Goal: Task Accomplishment & Management: Manage account settings

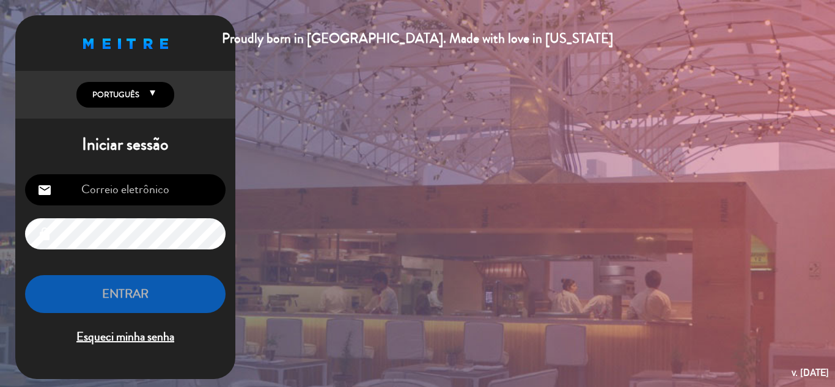
type input "[EMAIL_ADDRESS][DOMAIN_NAME]"
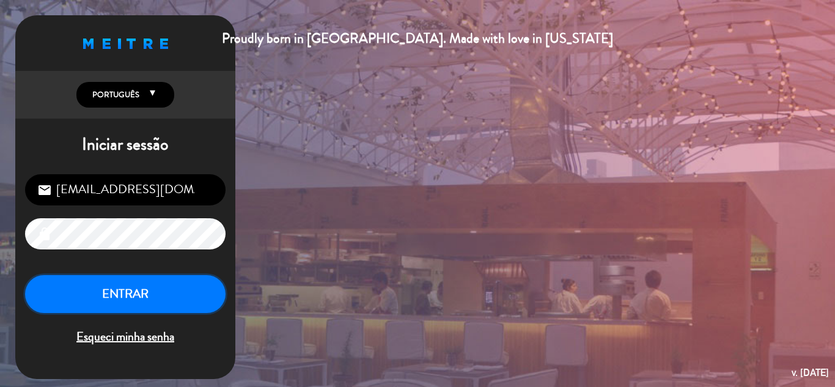
click at [133, 302] on button "ENTRAR" at bounding box center [125, 294] width 200 height 38
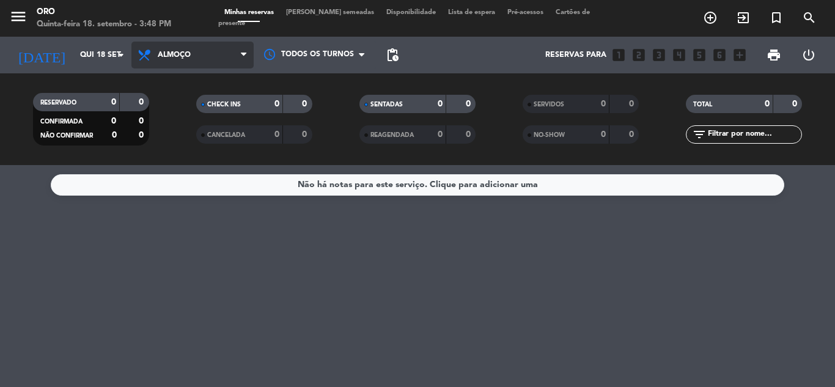
click at [207, 58] on span "Almoço" at bounding box center [192, 55] width 122 height 27
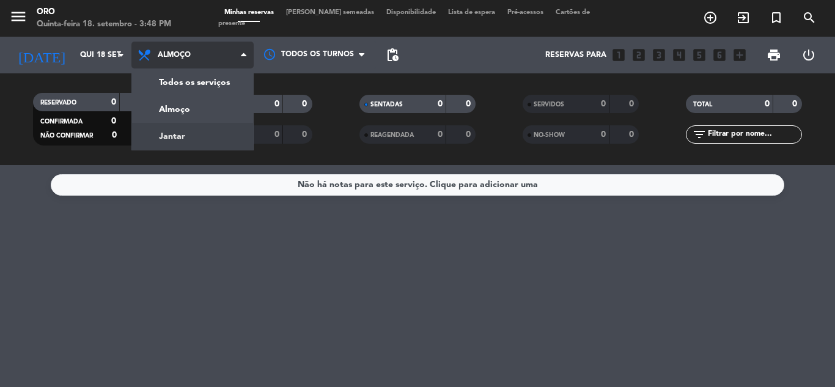
click at [183, 133] on div "menu Oro Quinta-feira 18. setembro - 3:48 PM Minhas reservas Mesas semeadas Dis…" at bounding box center [417, 82] width 835 height 165
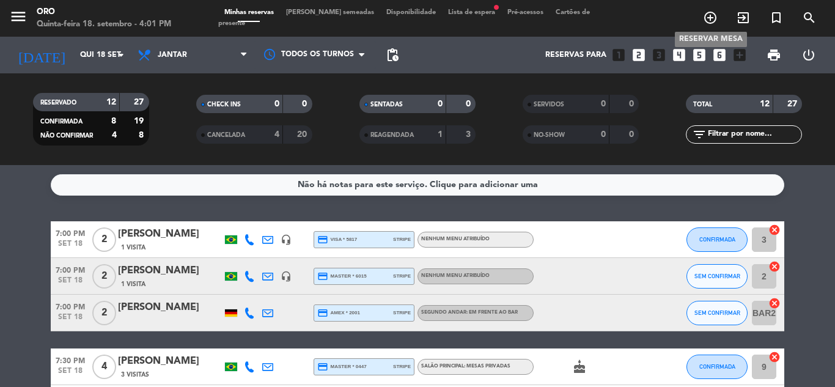
click at [709, 15] on icon "add_circle_outline" at bounding box center [710, 17] width 15 height 15
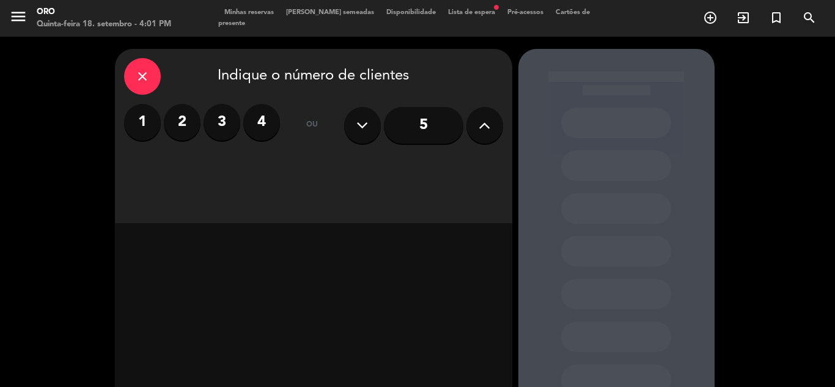
click at [174, 125] on label "2" at bounding box center [182, 122] width 37 height 37
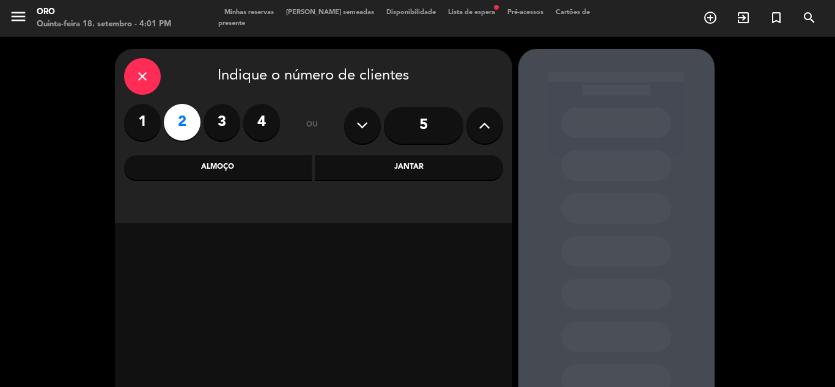
click at [392, 169] on div "Jantar" at bounding box center [409, 167] width 188 height 24
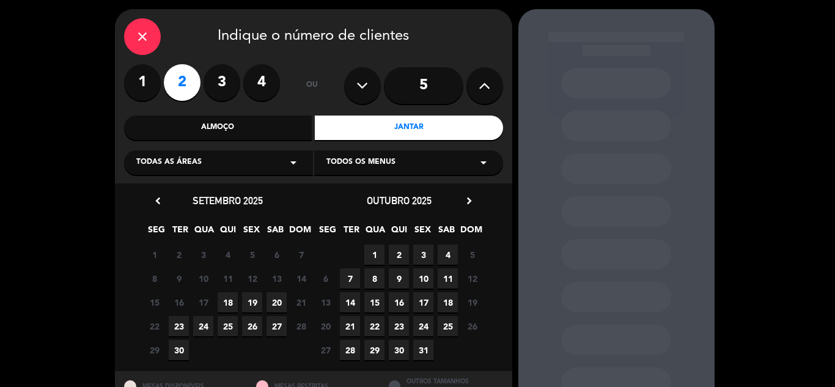
scroll to position [61, 0]
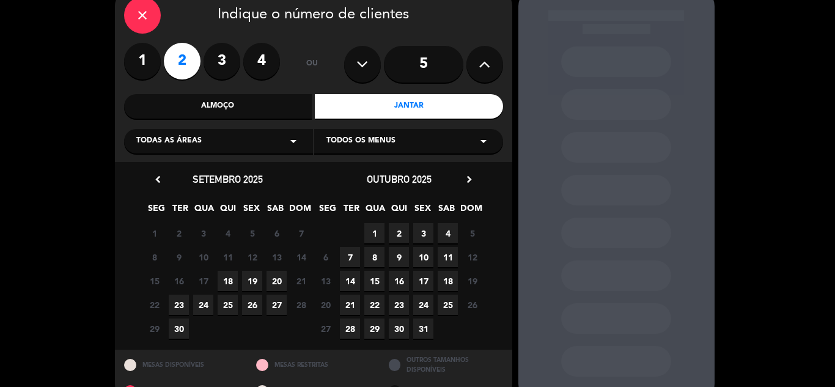
click at [281, 305] on span "27" at bounding box center [276, 305] width 20 height 20
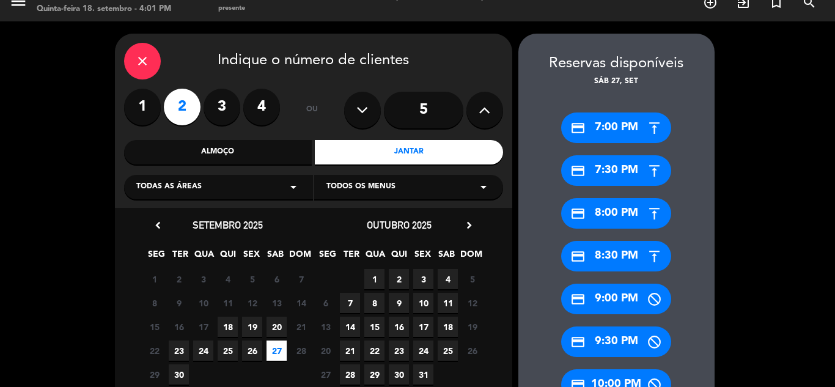
scroll to position [0, 0]
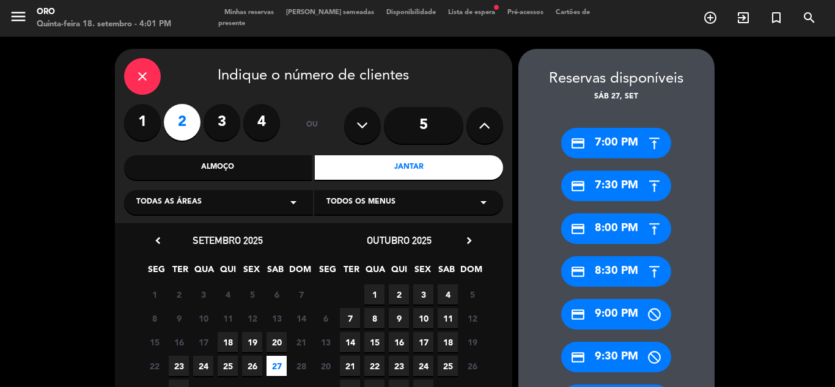
click at [148, 74] on icon "close" at bounding box center [142, 76] width 15 height 15
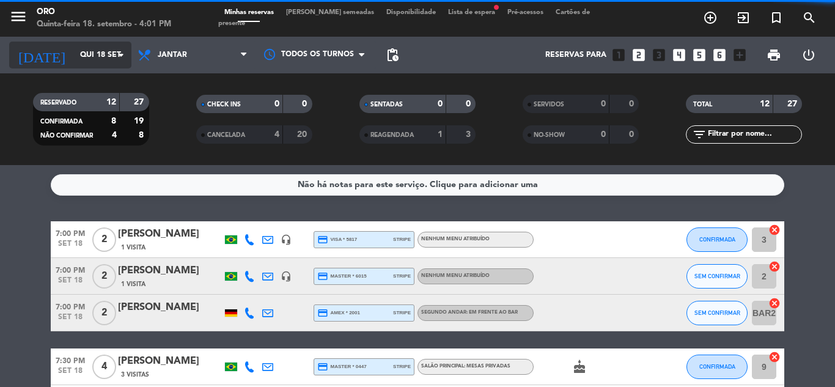
click at [99, 51] on input "Qui 18 set" at bounding box center [125, 55] width 103 height 21
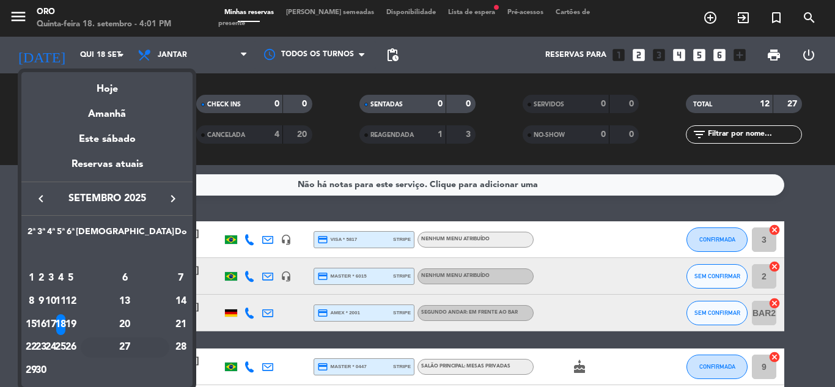
click at [149, 342] on div "27" at bounding box center [125, 347] width 89 height 21
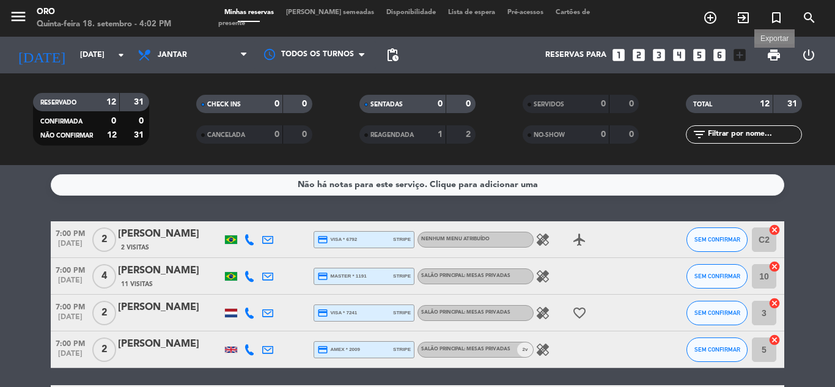
click at [774, 56] on span "print" at bounding box center [773, 55] width 15 height 15
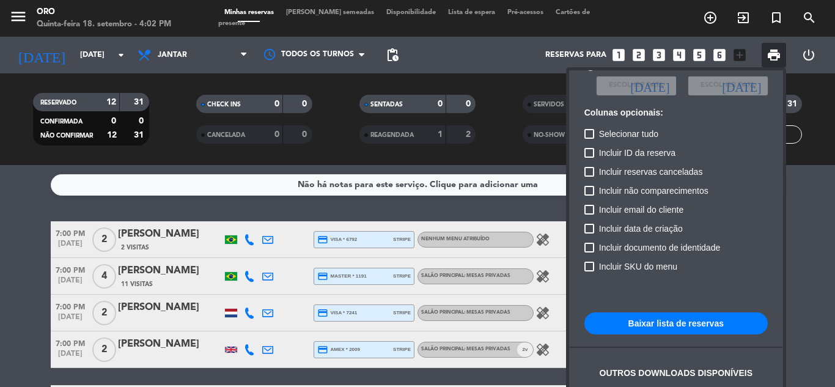
scroll to position [89, 0]
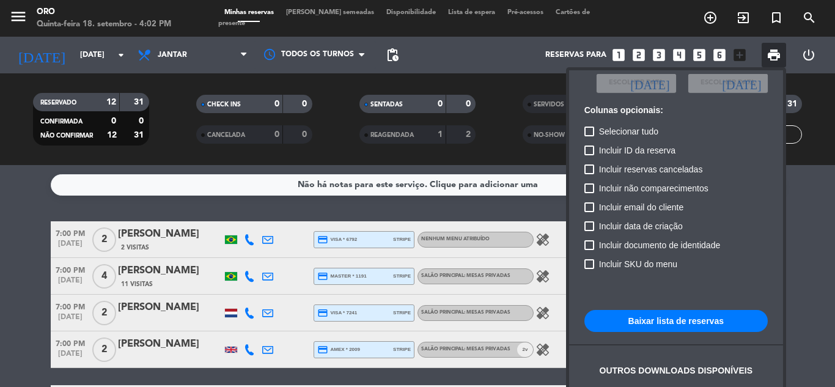
click at [645, 319] on button "Baixar lista de reservas" at bounding box center [675, 321] width 183 height 22
click at [96, 48] on div at bounding box center [417, 193] width 835 height 387
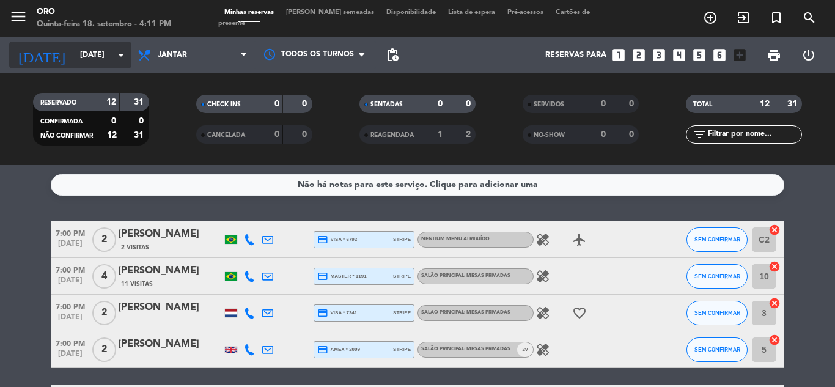
click at [112, 55] on input "[DATE]" at bounding box center [125, 55] width 103 height 21
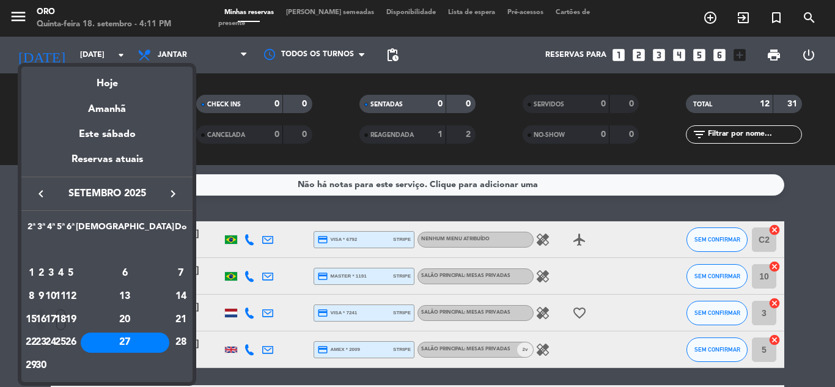
click at [46, 318] on div "16" at bounding box center [41, 319] width 9 height 21
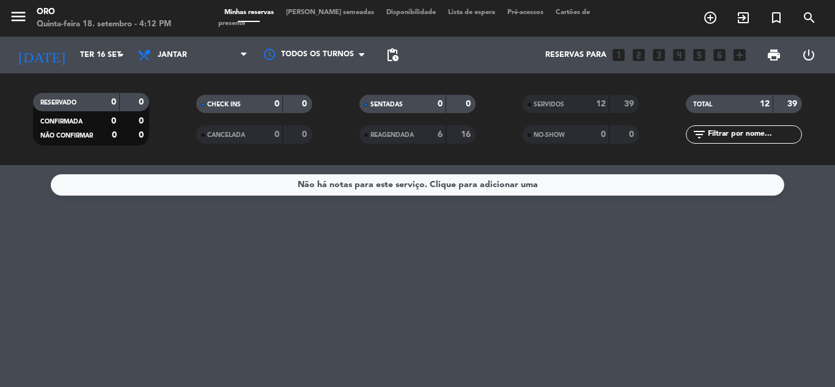
click at [392, 103] on span "SENTADAS" at bounding box center [386, 104] width 32 height 6
click at [568, 104] on div "SERVIDOS" at bounding box center [553, 104] width 56 height 14
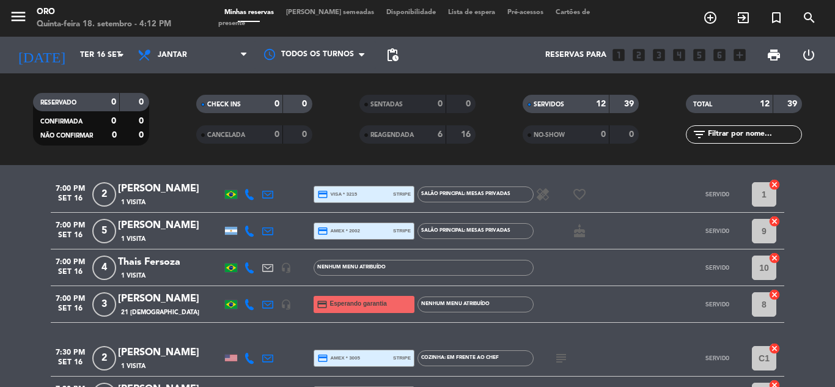
scroll to position [61, 0]
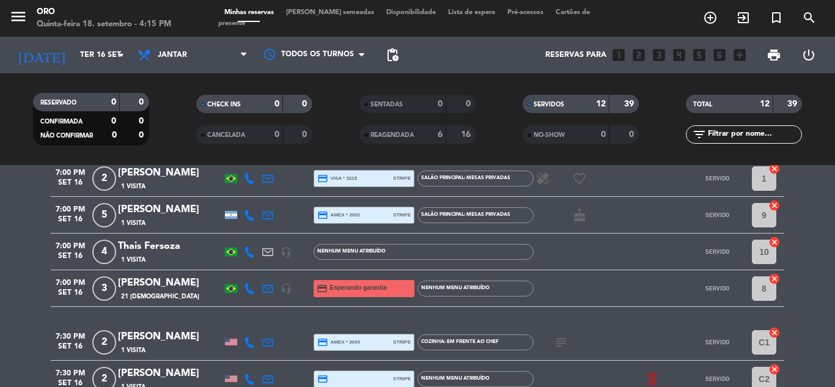
click at [241, 16] on span "Minhas reservas" at bounding box center [249, 12] width 62 height 7
click at [81, 48] on input "Ter 16 set" at bounding box center [125, 55] width 103 height 21
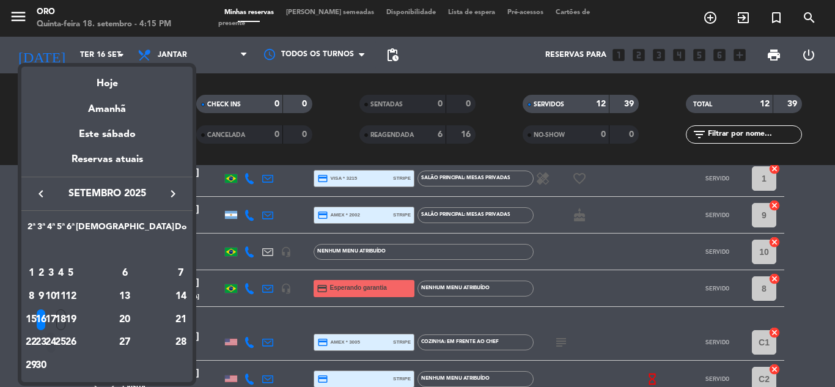
click at [56, 339] on div "24" at bounding box center [50, 342] width 9 height 21
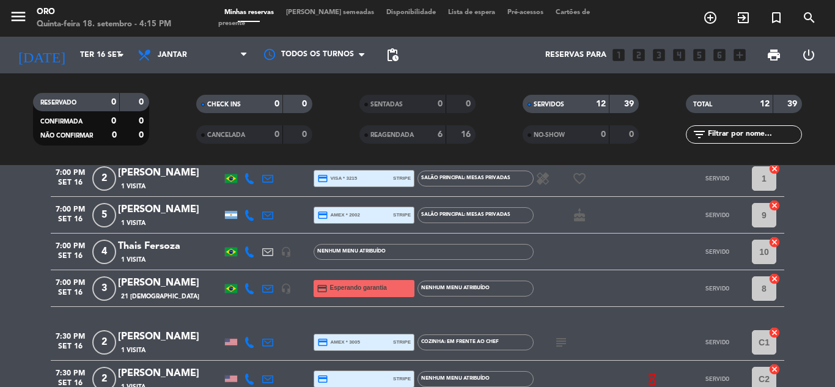
type input "Qua 24 set"
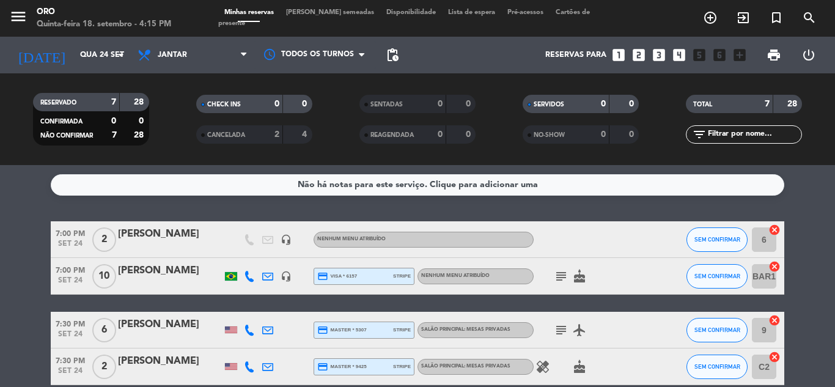
scroll to position [122, 0]
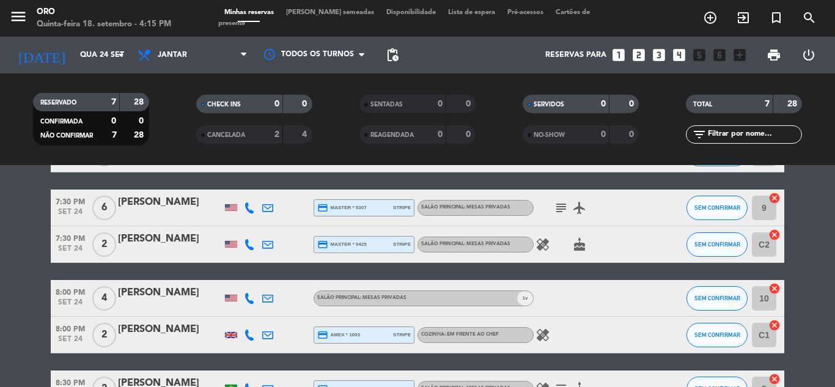
click at [146, 202] on div "[PERSON_NAME]" at bounding box center [170, 202] width 104 height 16
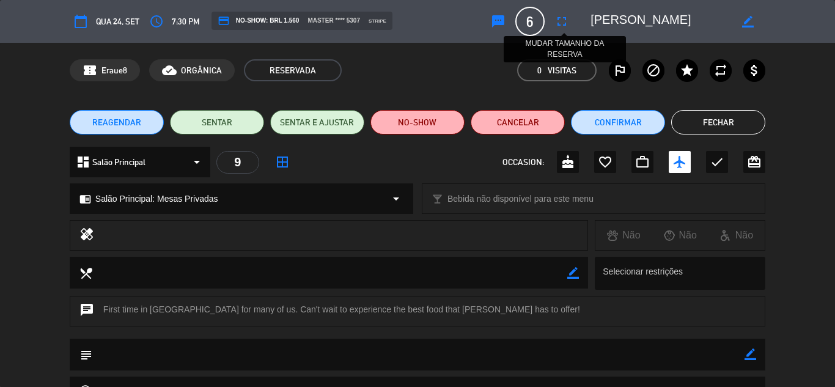
click at [562, 23] on icon "fullscreen" at bounding box center [561, 21] width 15 height 15
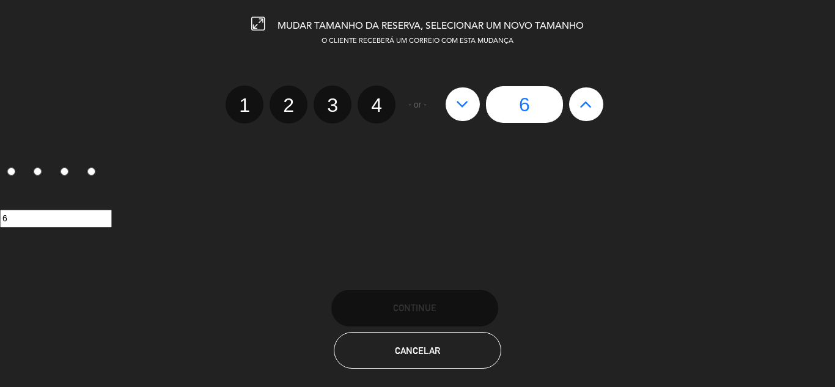
click at [516, 107] on input "6" at bounding box center [524, 104] width 77 height 37
click at [462, 101] on icon at bounding box center [462, 104] width 13 height 20
type input "5"
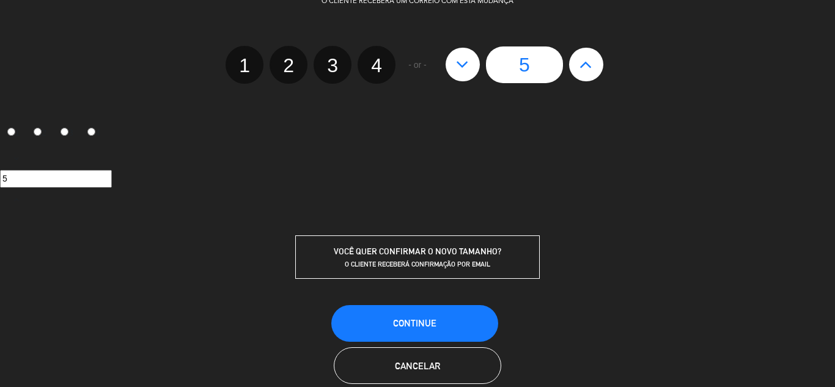
scroll to position [61, 0]
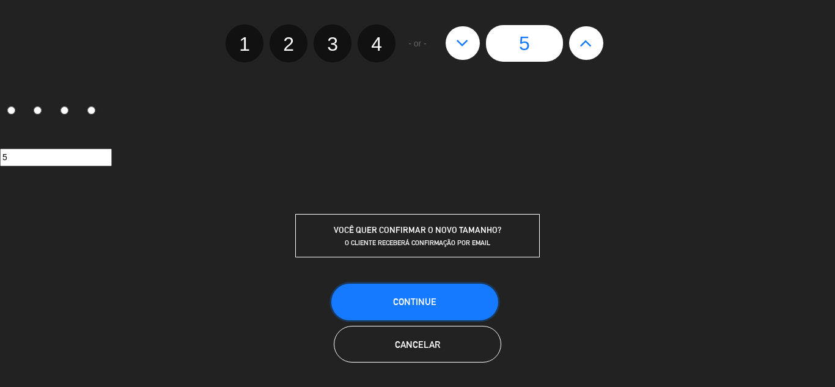
click at [408, 299] on span "CONTINUE" at bounding box center [414, 301] width 43 height 10
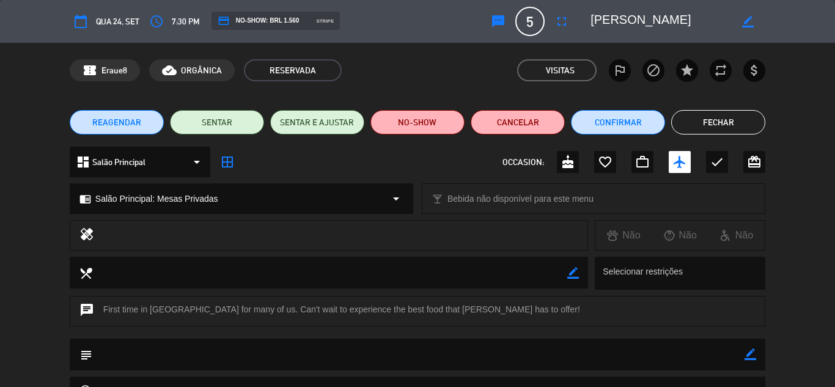
click at [717, 122] on button "Fechar" at bounding box center [718, 122] width 94 height 24
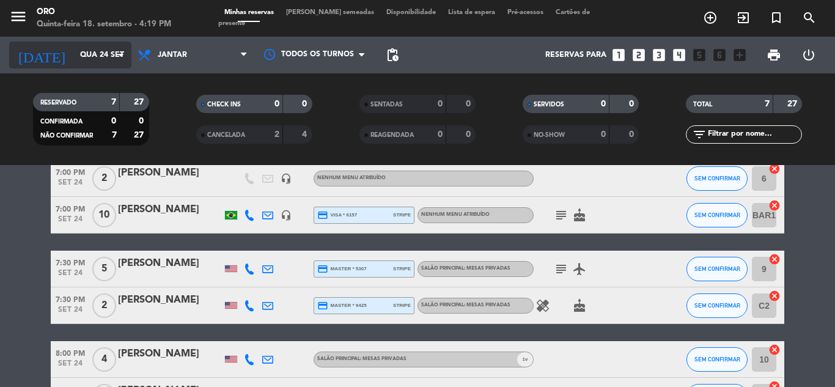
click at [83, 49] on input "Qua 24 set" at bounding box center [125, 55] width 103 height 21
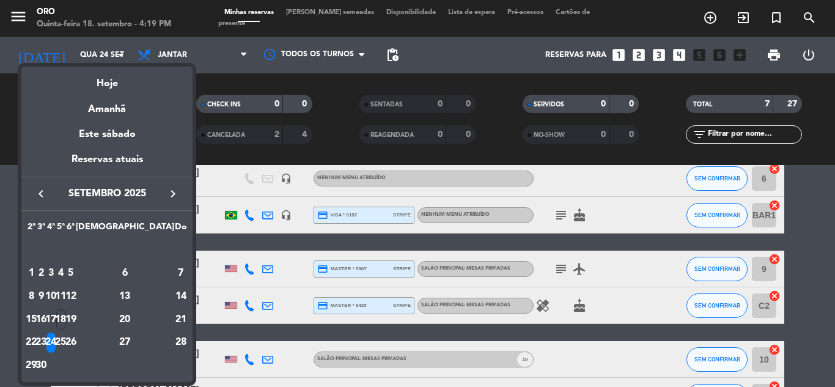
click at [169, 191] on icon "keyboard_arrow_right" at bounding box center [173, 193] width 15 height 15
click at [65, 273] on div "2" at bounding box center [60, 273] width 9 height 21
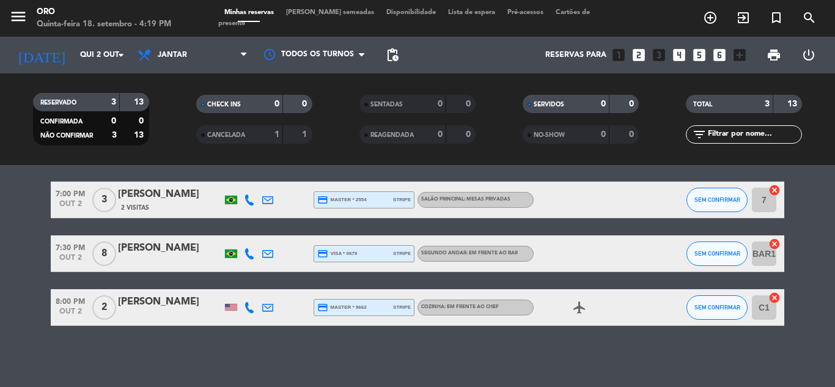
scroll to position [0, 0]
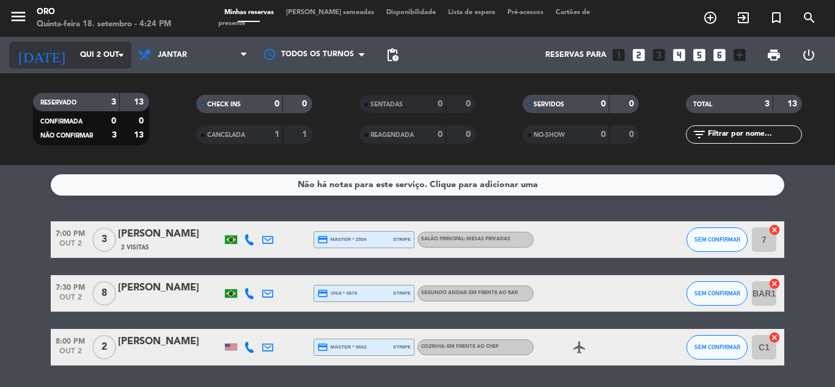
click at [100, 54] on input "Qui 2 out" at bounding box center [125, 55] width 103 height 21
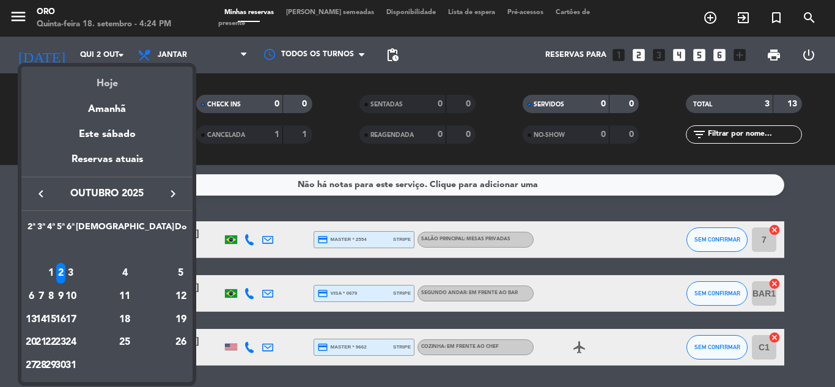
click at [100, 86] on div "Hoje" at bounding box center [106, 79] width 171 height 25
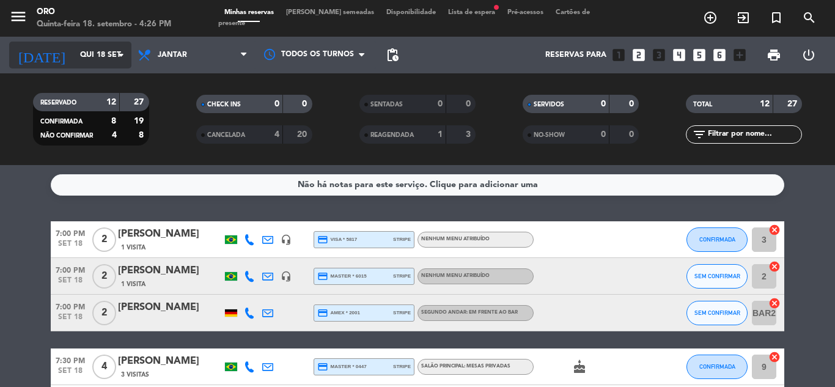
click at [105, 45] on input "Qui 18 set" at bounding box center [125, 55] width 103 height 21
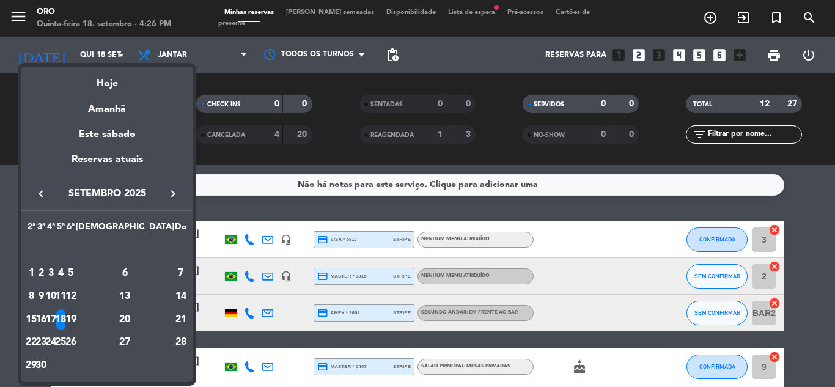
click at [75, 321] on div "19" at bounding box center [70, 319] width 9 height 21
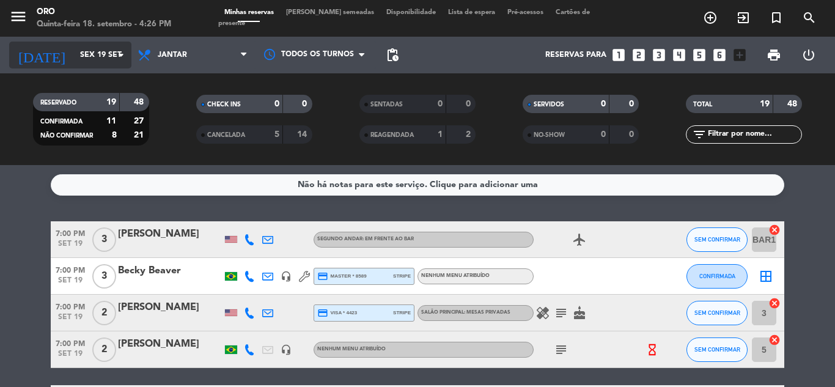
click at [112, 60] on input "Sex 19 set" at bounding box center [125, 55] width 103 height 21
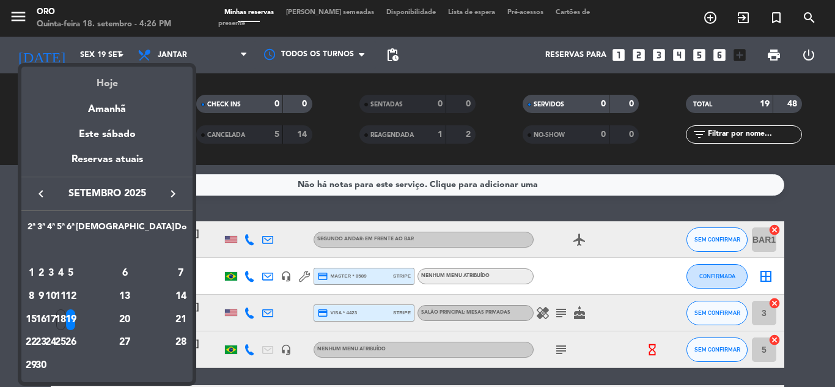
click at [109, 86] on div "Hoje" at bounding box center [106, 79] width 171 height 25
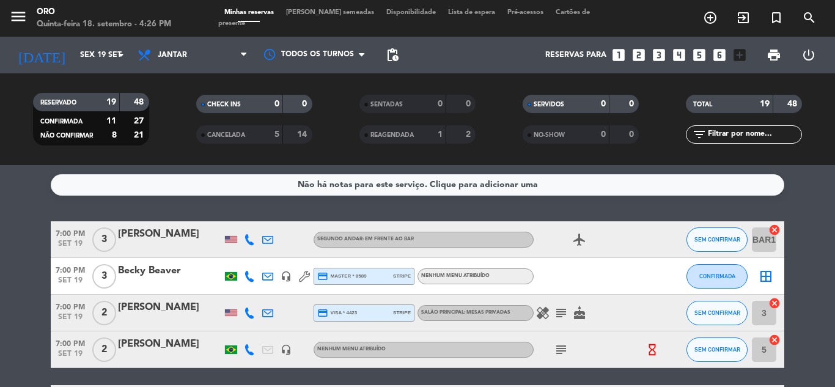
type input "Qui 18 set"
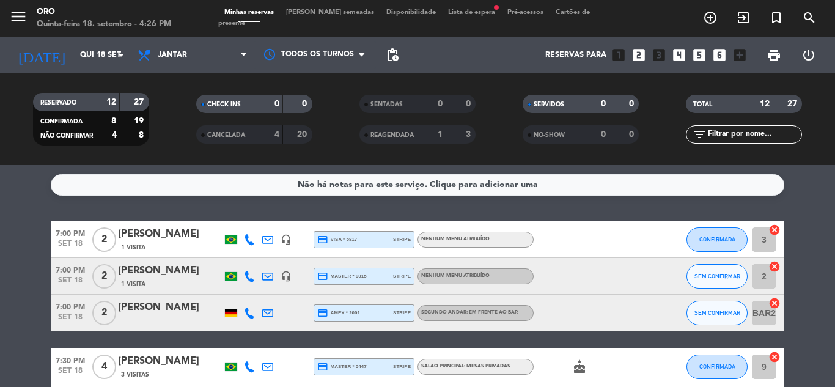
click at [463, 16] on span "Lista de espera fiber_manual_record" at bounding box center [471, 12] width 59 height 7
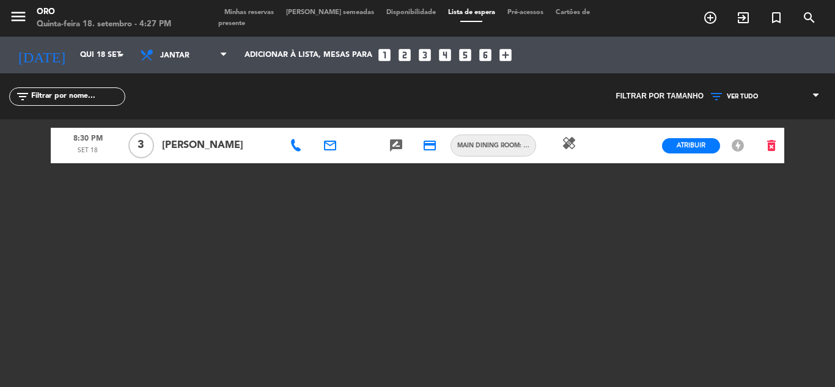
click at [293, 150] on icon at bounding box center [296, 145] width 12 height 12
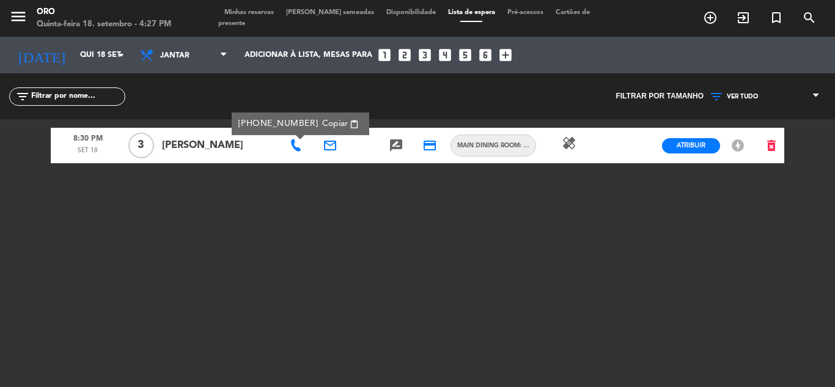
click at [571, 142] on icon "healing" at bounding box center [569, 143] width 15 height 15
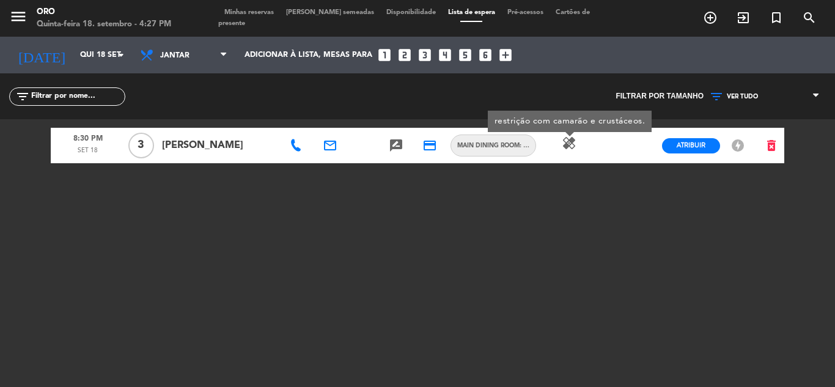
click at [233, 16] on span "Minhas reservas" at bounding box center [249, 12] width 62 height 7
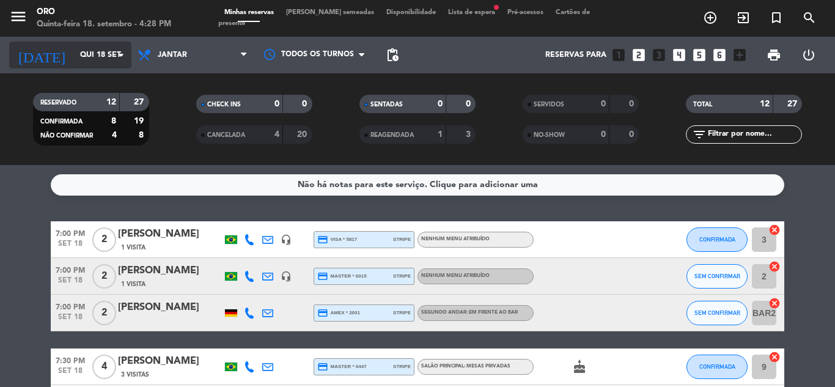
click at [108, 56] on input "Qui 18 set" at bounding box center [125, 55] width 103 height 21
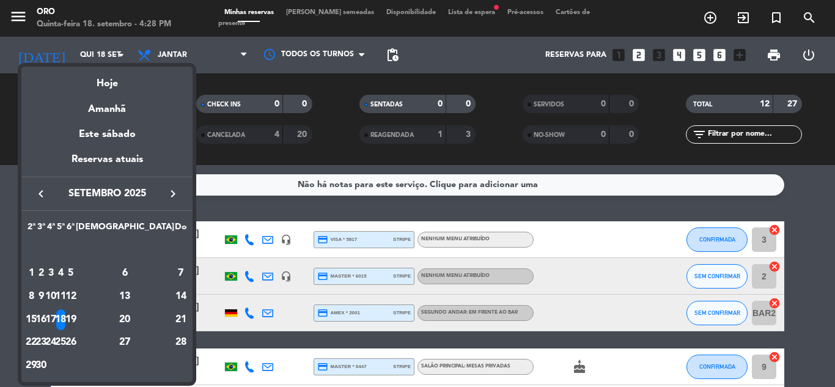
click at [75, 321] on div "19" at bounding box center [70, 319] width 9 height 21
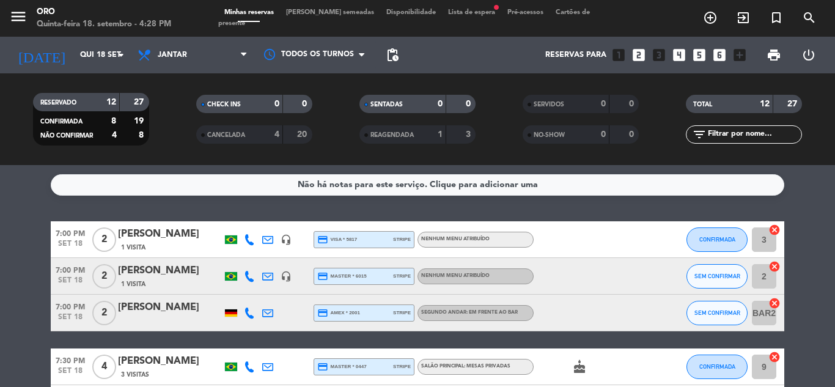
type input "Sex 19 set"
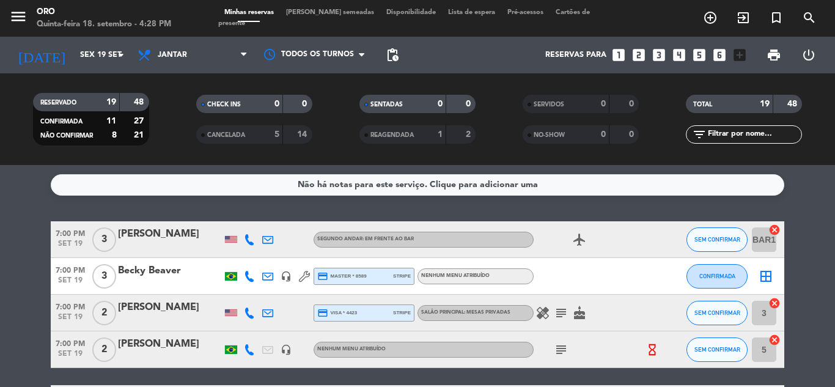
click at [447, 16] on span "Lista de espera" at bounding box center [471, 12] width 59 height 7
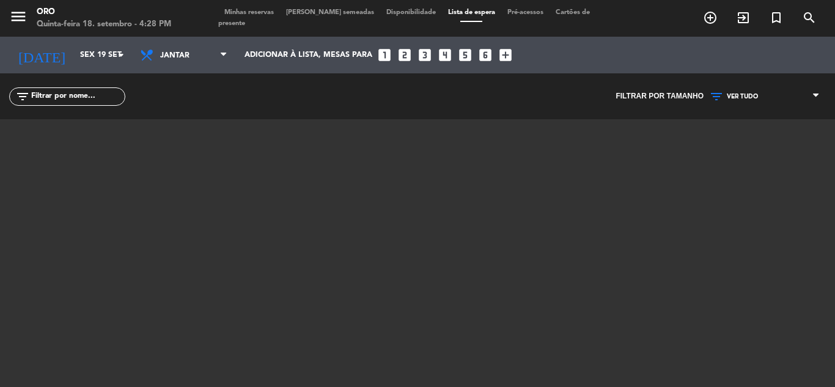
click at [255, 16] on span "Minhas reservas" at bounding box center [249, 12] width 62 height 7
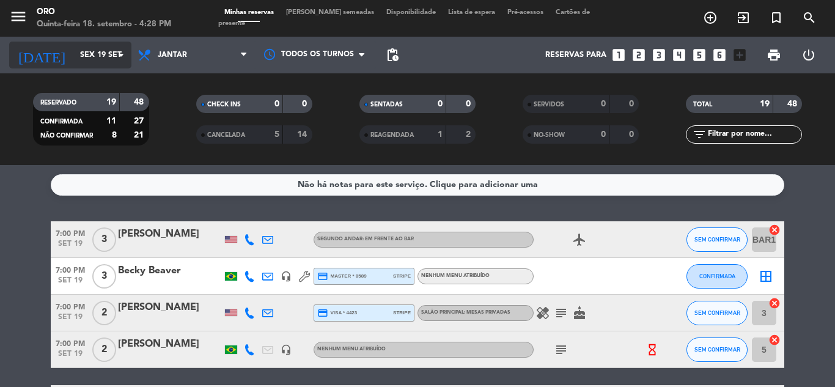
click at [89, 50] on input "Sex 19 set" at bounding box center [125, 55] width 103 height 21
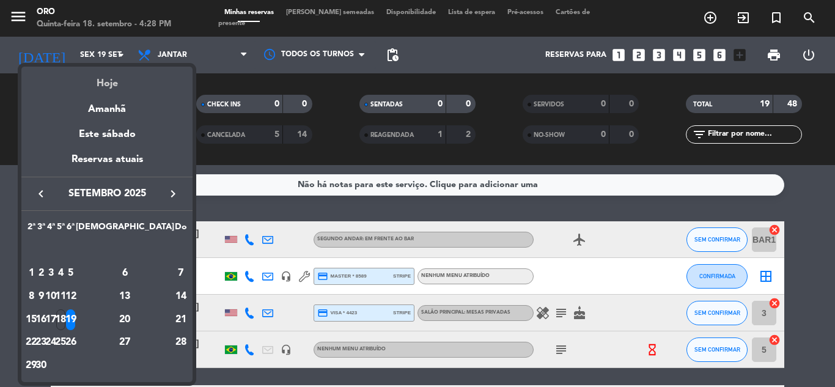
click at [104, 80] on div "Hoje" at bounding box center [106, 79] width 171 height 25
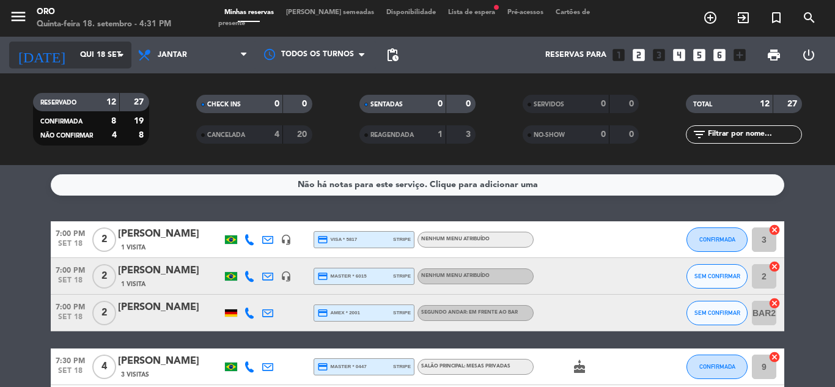
click at [104, 56] on input "Qui 18 set" at bounding box center [125, 55] width 103 height 21
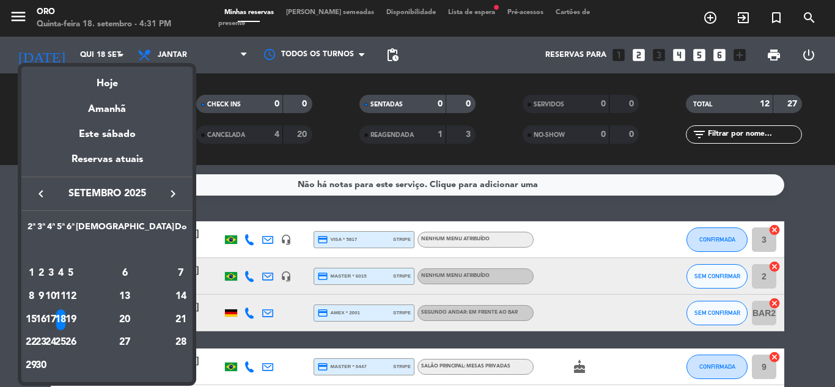
click at [56, 319] on div "17" at bounding box center [50, 319] width 9 height 21
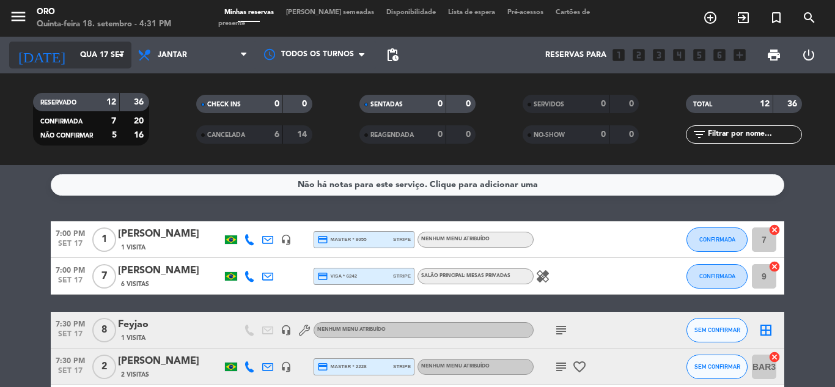
click at [115, 57] on icon "arrow_drop_down" at bounding box center [121, 55] width 15 height 15
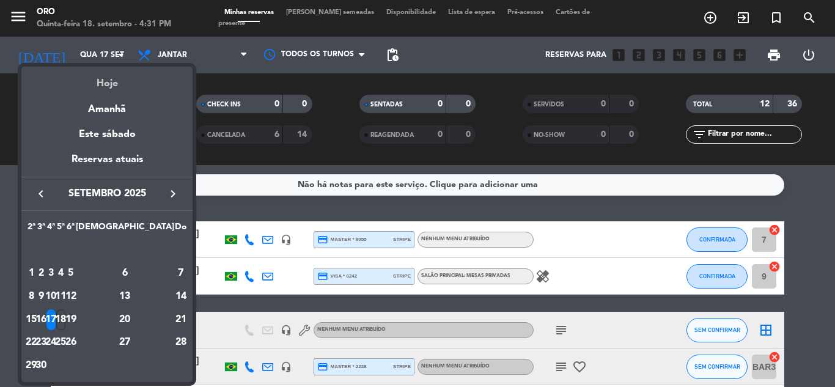
click at [108, 85] on div "Hoje" at bounding box center [106, 79] width 171 height 25
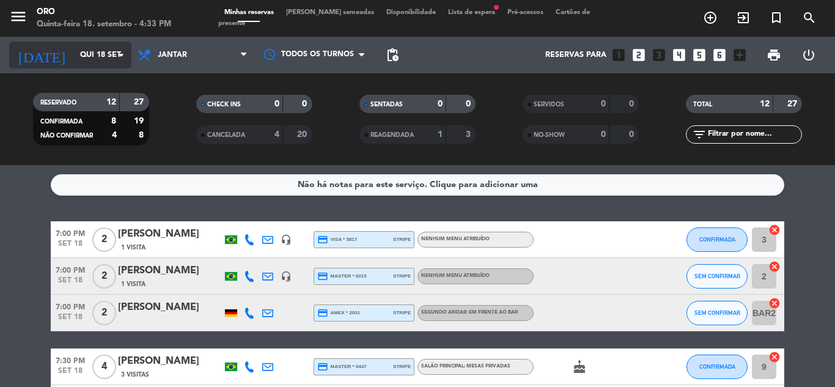
click at [115, 46] on input "Qui 18 set" at bounding box center [125, 55] width 103 height 21
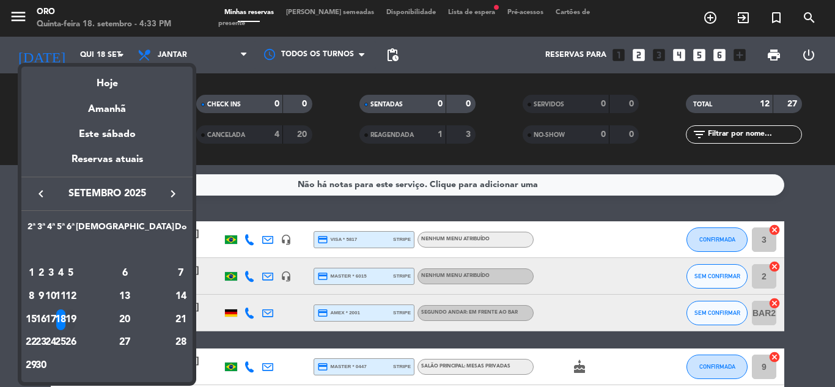
click at [75, 315] on div "19" at bounding box center [70, 319] width 9 height 21
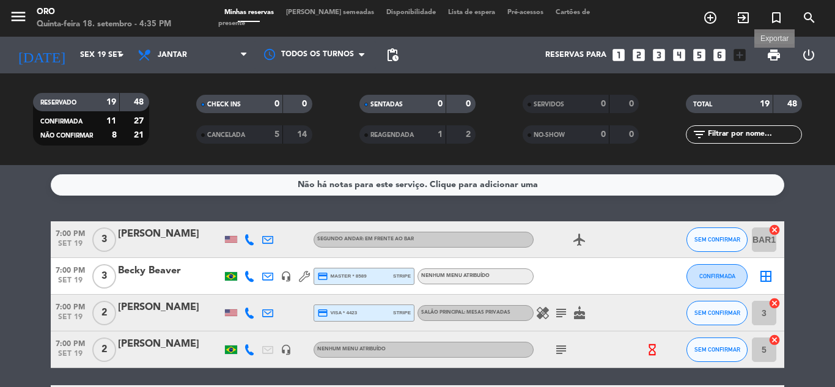
click at [775, 56] on span "print" at bounding box center [773, 55] width 15 height 15
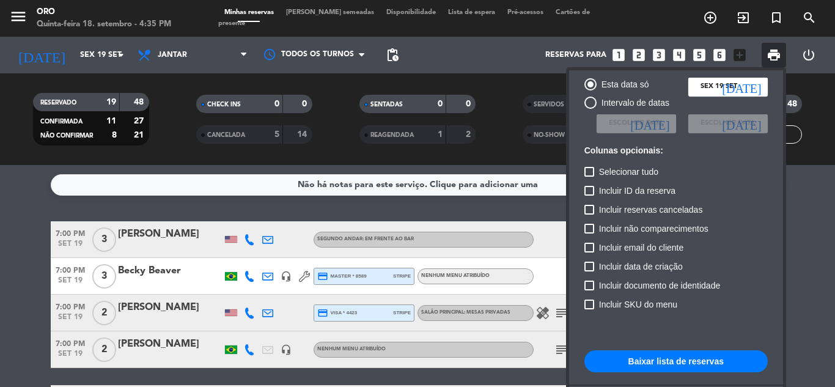
scroll to position [89, 0]
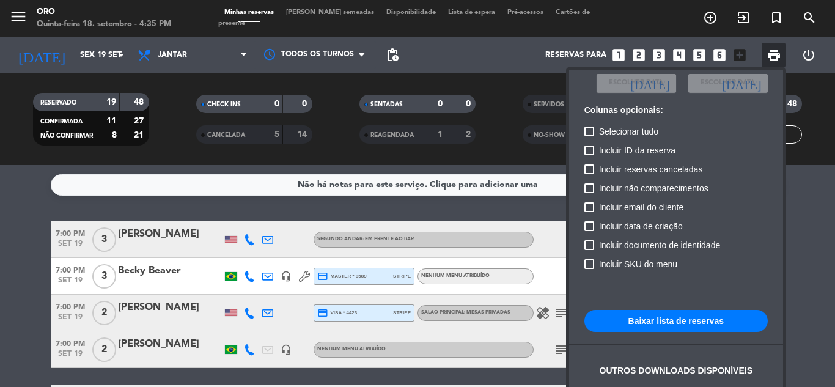
click at [645, 318] on button "Baixar lista de reservas" at bounding box center [675, 321] width 183 height 22
click at [631, 317] on button "Baixar lista de reservas" at bounding box center [675, 321] width 183 height 22
click at [477, 206] on div at bounding box center [417, 193] width 835 height 387
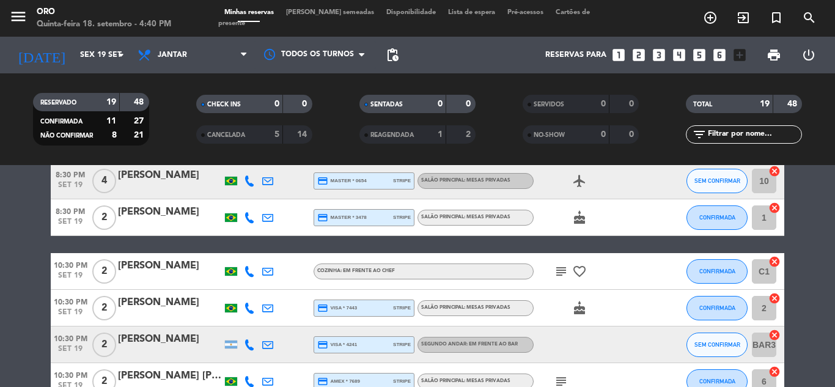
scroll to position [611, 0]
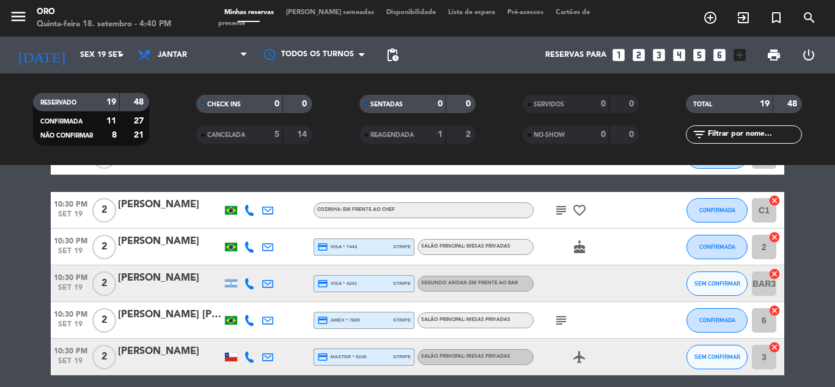
click at [558, 213] on icon "subject" at bounding box center [561, 210] width 15 height 15
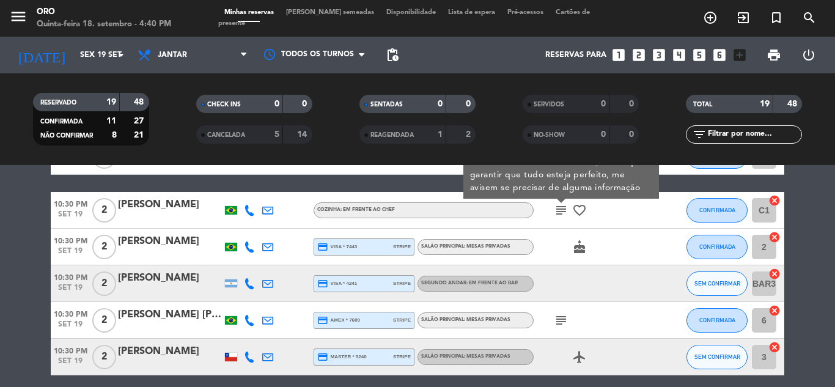
scroll to position [550, 0]
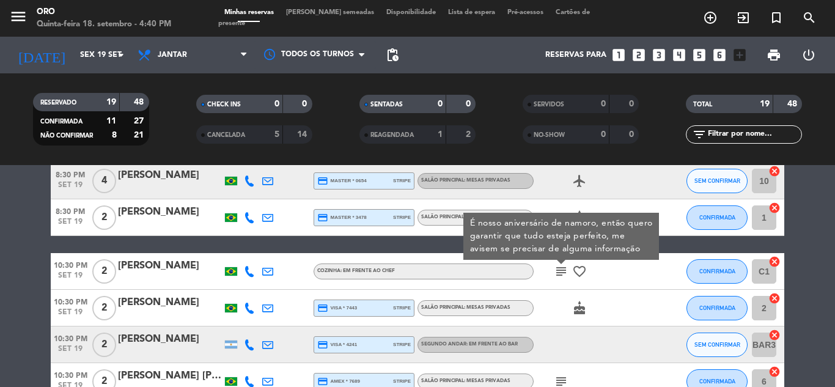
click at [188, 263] on div "[PERSON_NAME]" at bounding box center [170, 266] width 104 height 16
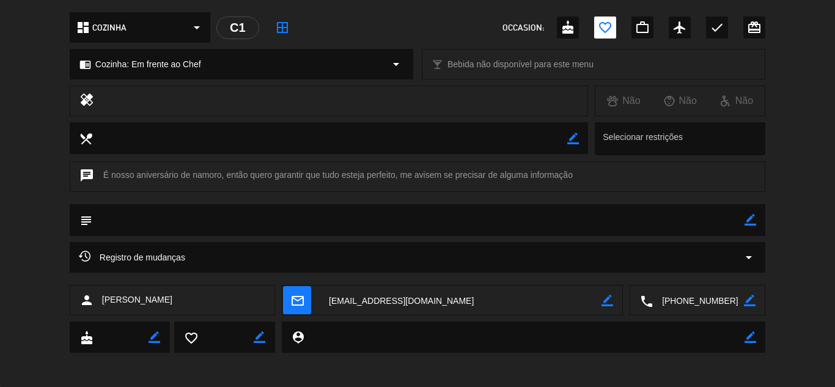
scroll to position [137, 0]
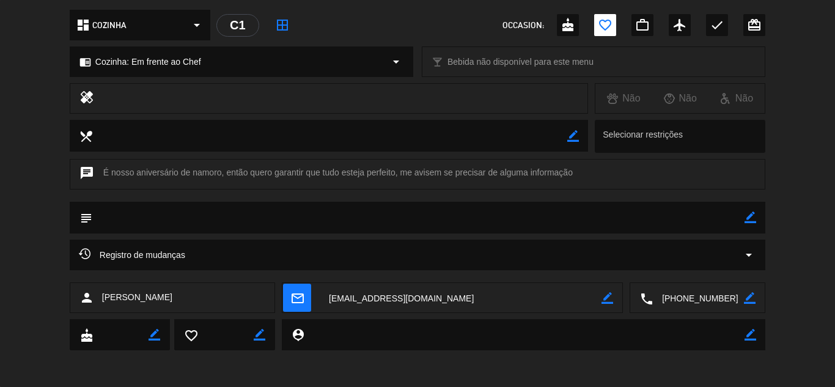
click at [435, 249] on div "Registro de mudanças arrow_drop_down" at bounding box center [417, 254] width 677 height 15
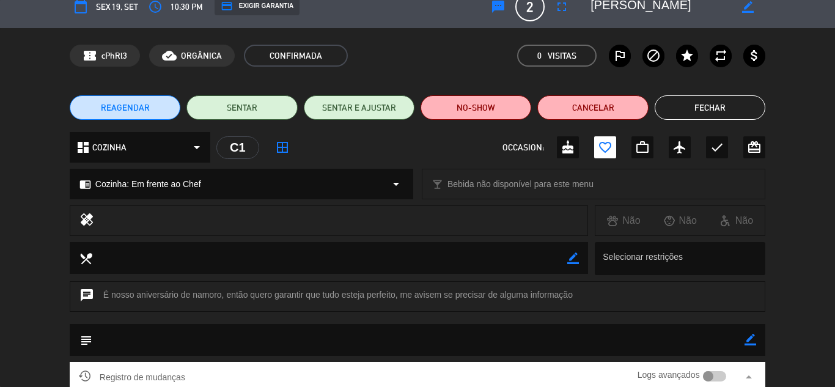
scroll to position [0, 0]
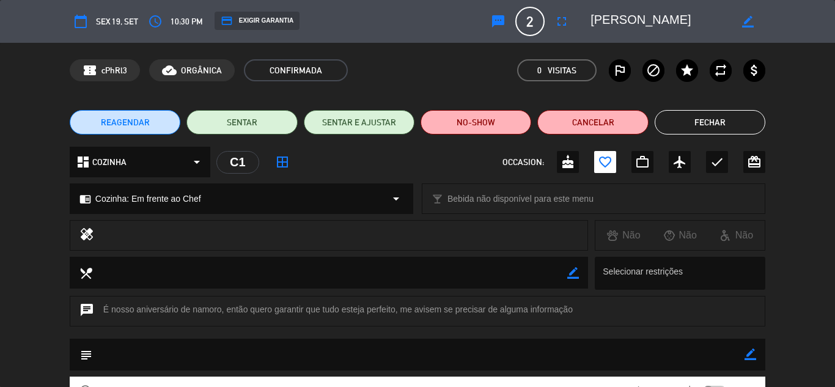
click at [701, 114] on button "Fechar" at bounding box center [709, 122] width 111 height 24
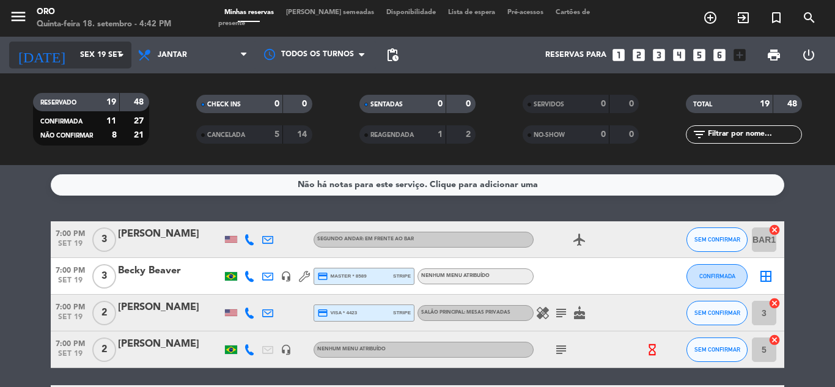
click at [103, 62] on input "Sex 19 set" at bounding box center [125, 55] width 103 height 21
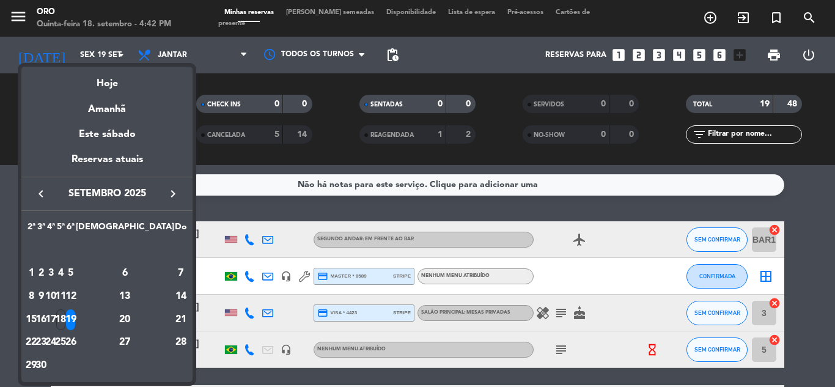
click at [169, 189] on icon "keyboard_arrow_right" at bounding box center [173, 193] width 15 height 15
click at [171, 196] on icon "keyboard_arrow_right" at bounding box center [173, 193] width 15 height 15
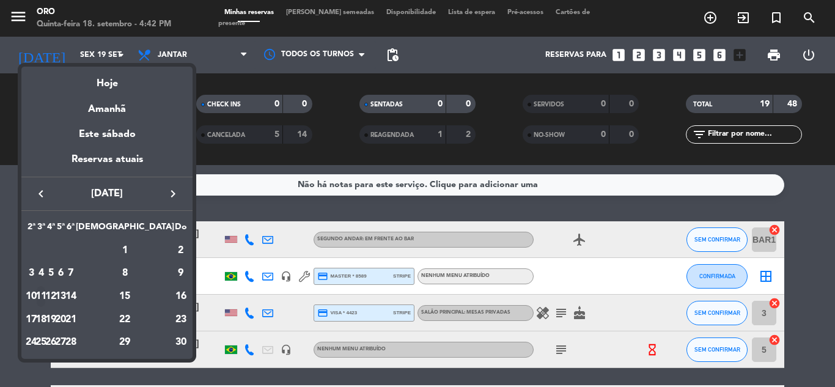
click at [46, 295] on div "11" at bounding box center [41, 296] width 9 height 21
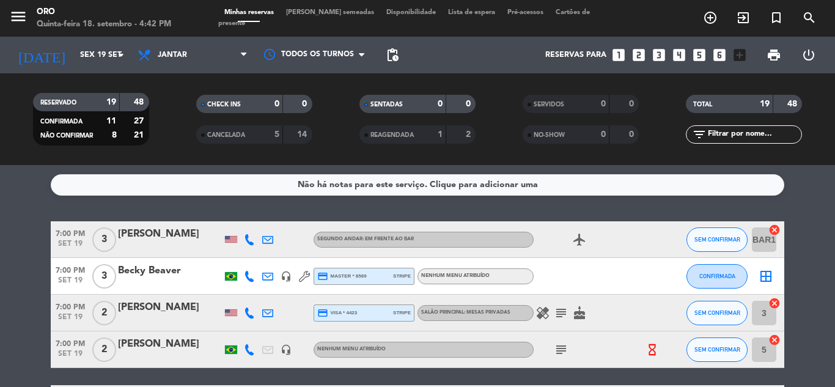
type input "[DATE]"
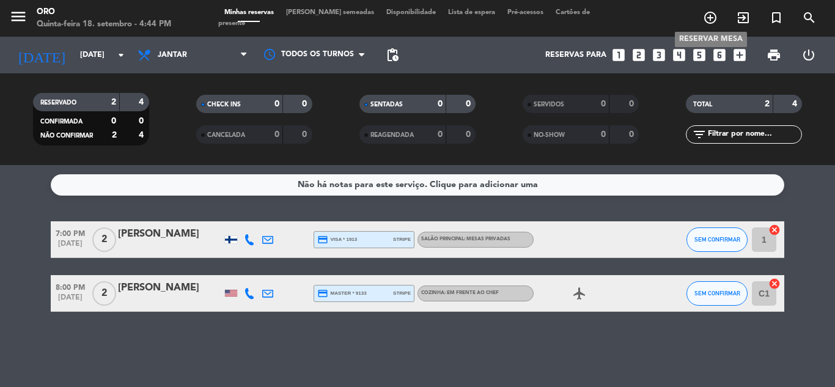
click at [704, 16] on icon "add_circle_outline" at bounding box center [710, 17] width 15 height 15
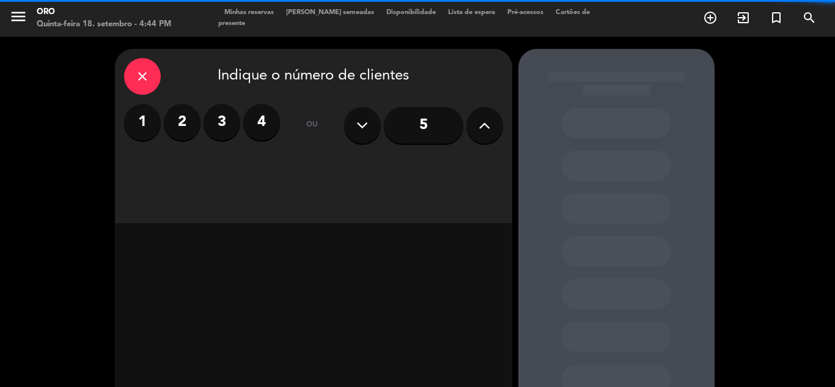
click at [217, 114] on label "3" at bounding box center [221, 122] width 37 height 37
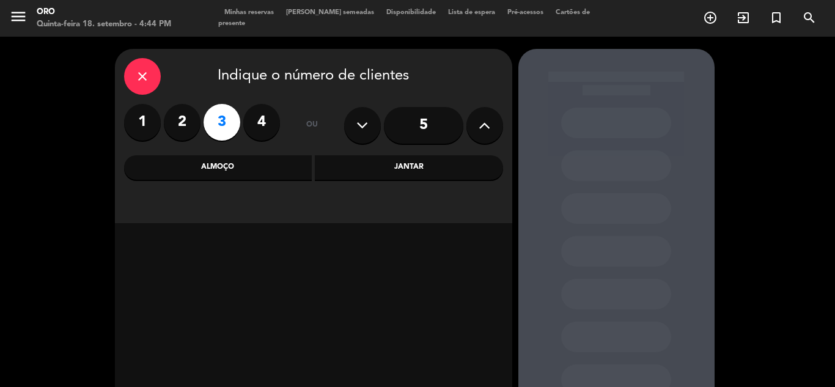
click at [396, 166] on div "Jantar" at bounding box center [409, 167] width 188 height 24
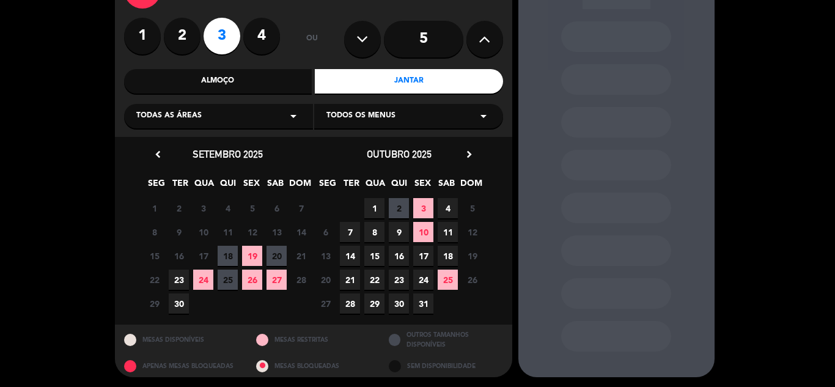
scroll to position [88, 0]
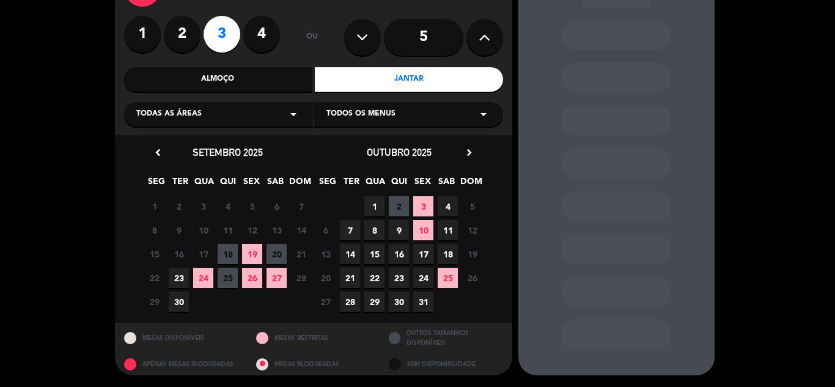
click at [466, 150] on icon "chevron_right" at bounding box center [469, 152] width 13 height 13
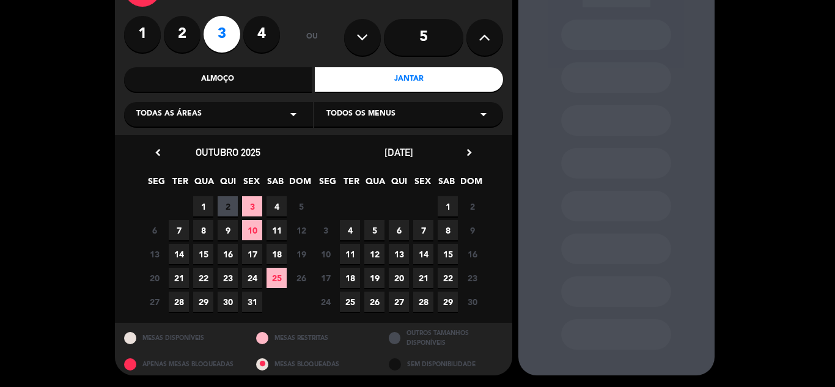
click at [349, 248] on span "11" at bounding box center [350, 254] width 20 height 20
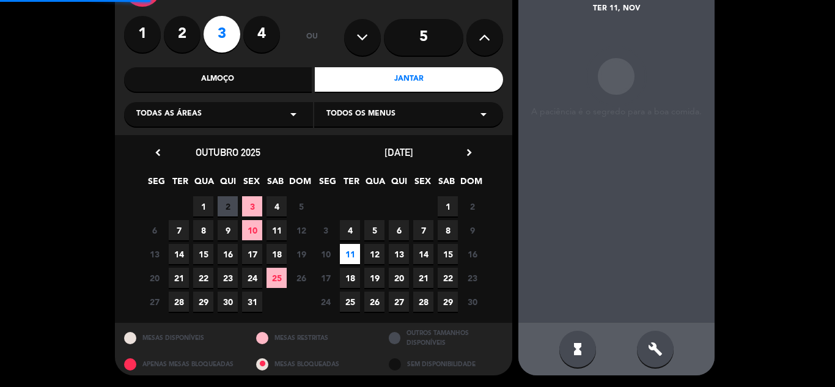
scroll to position [49, 0]
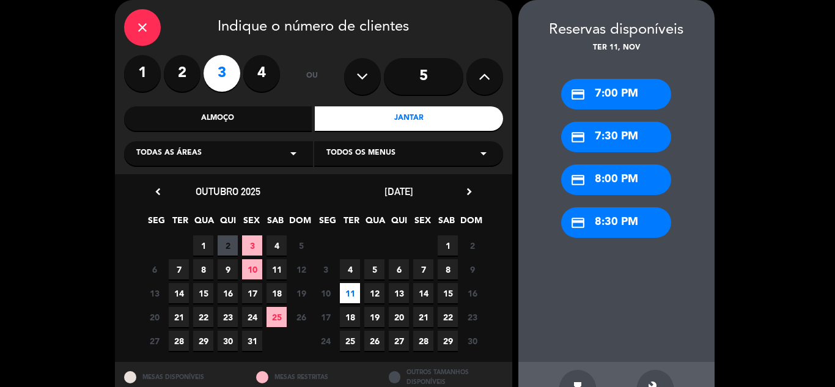
click at [621, 86] on div "credit_card 7:00 PM" at bounding box center [616, 94] width 110 height 31
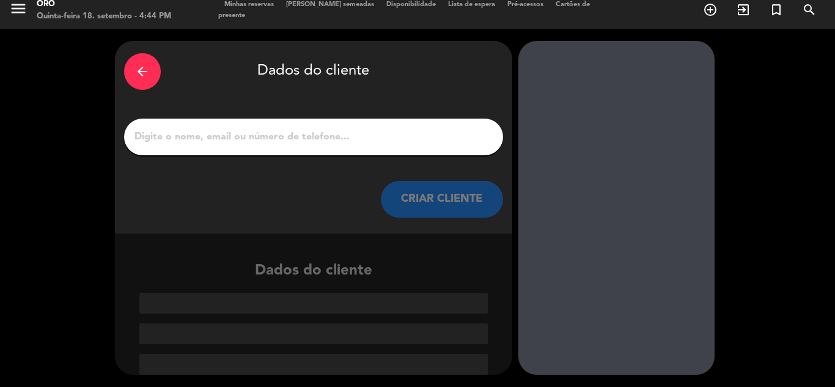
scroll to position [8, 0]
click at [297, 136] on input "1" at bounding box center [313, 136] width 360 height 17
paste input "[PERSON_NAME] Bein"
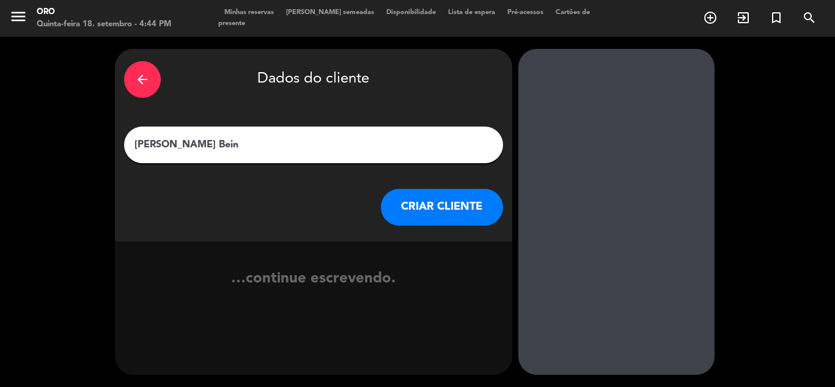
scroll to position [0, 0]
type input "[PERSON_NAME] Bein"
click at [430, 208] on button "CRIAR CLIENTE" at bounding box center [442, 207] width 122 height 37
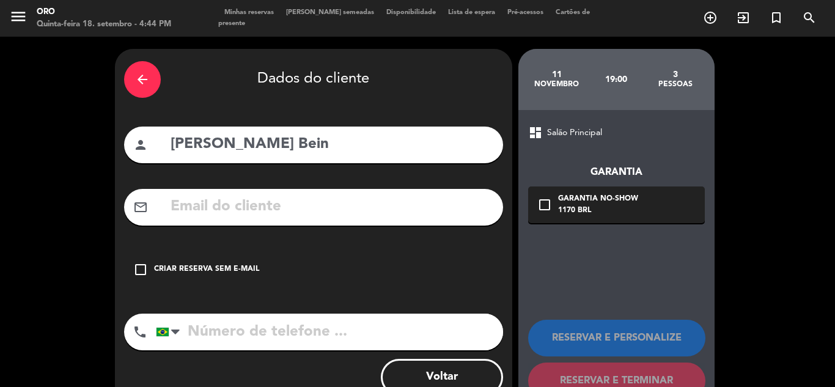
click at [220, 195] on input "text" at bounding box center [331, 206] width 324 height 25
paste input "[EMAIL_ADDRESS][DOMAIN_NAME]"
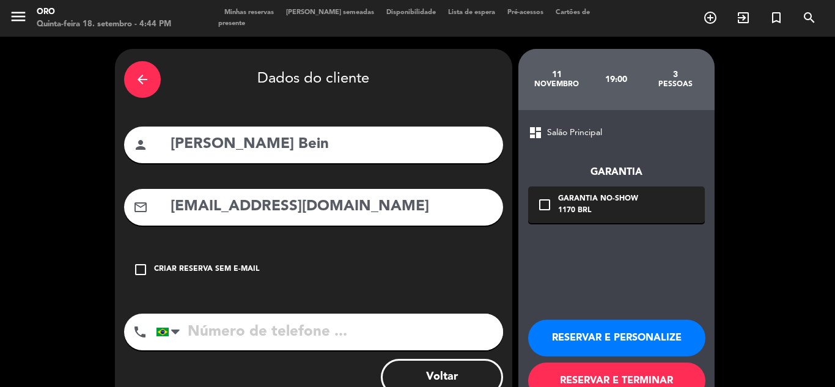
type input "[EMAIL_ADDRESS][DOMAIN_NAME]"
click at [636, 206] on div "1170 BRL" at bounding box center [598, 211] width 80 height 12
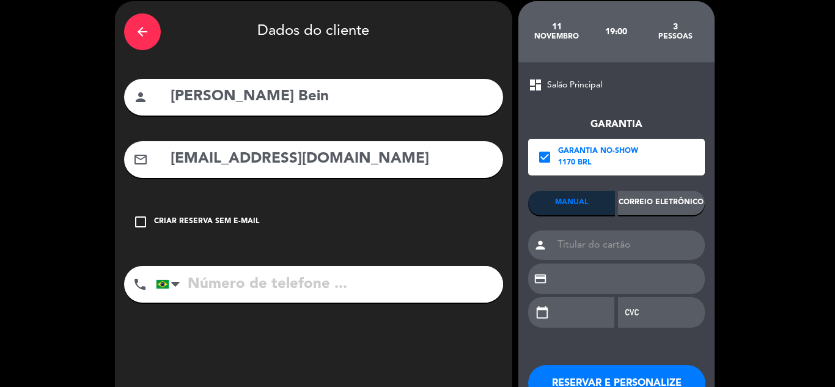
scroll to position [61, 0]
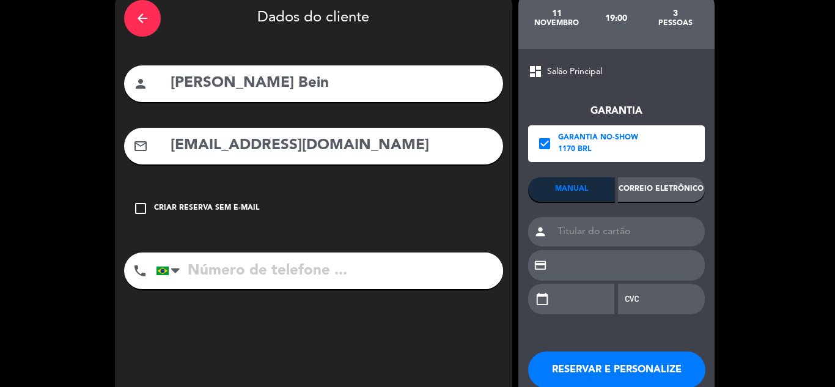
click at [652, 192] on div "Correio eletrônico" at bounding box center [661, 189] width 87 height 24
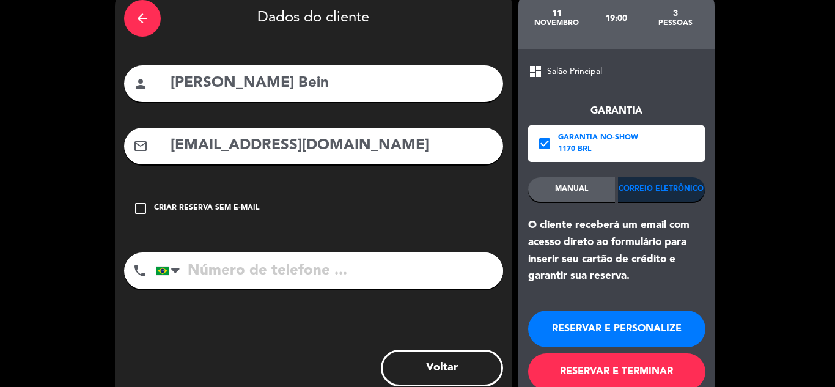
scroll to position [91, 0]
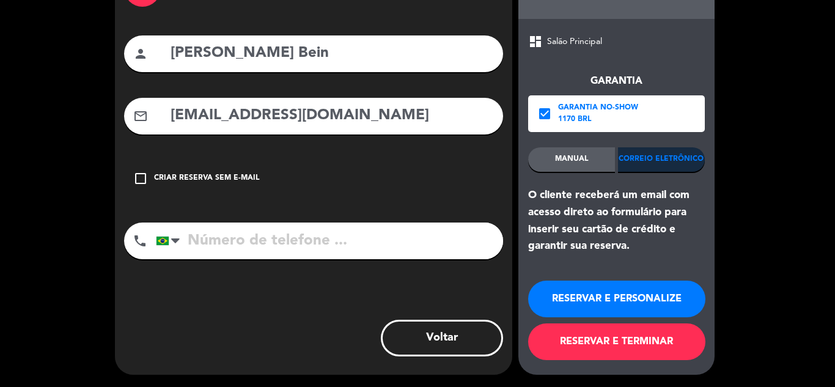
click at [622, 339] on button "RESERVAR E TERMINAR" at bounding box center [616, 341] width 177 height 37
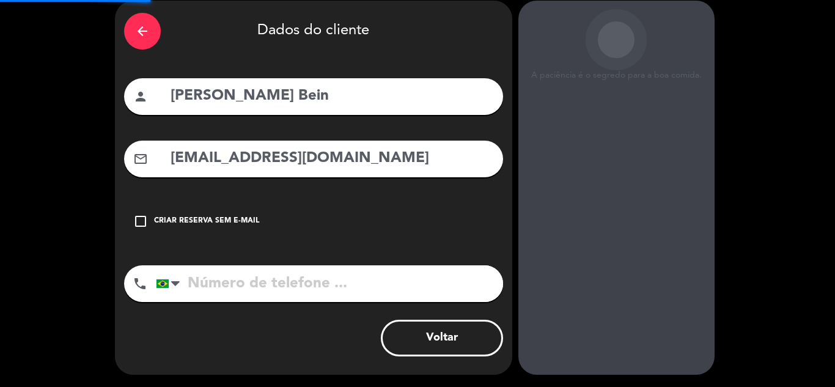
scroll to position [48, 0]
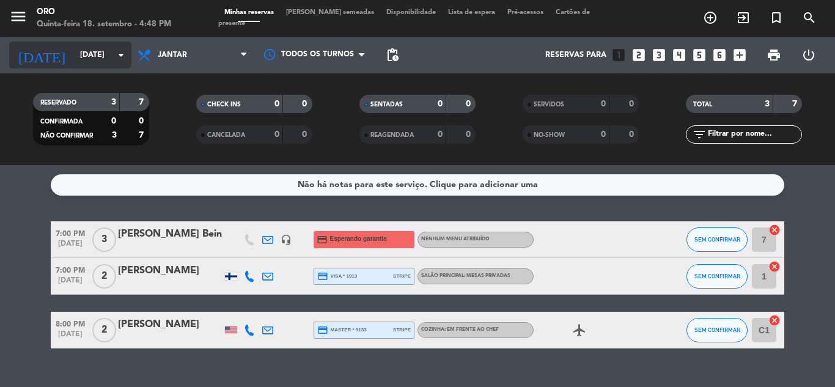
click at [102, 56] on input "[DATE]" at bounding box center [125, 55] width 103 height 21
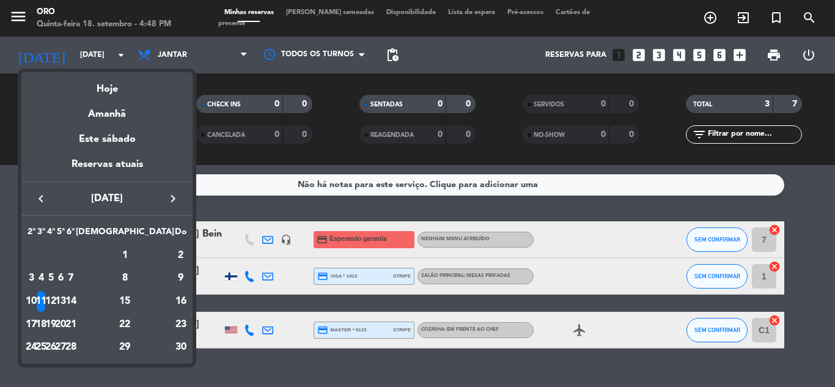
click at [36, 196] on icon "keyboard_arrow_left" at bounding box center [41, 198] width 15 height 15
click at [153, 272] on div "4" at bounding box center [125, 278] width 89 height 21
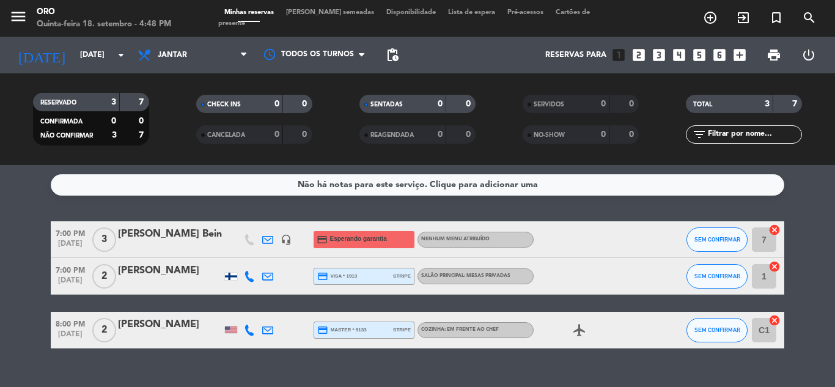
type input "Sáb 4 out"
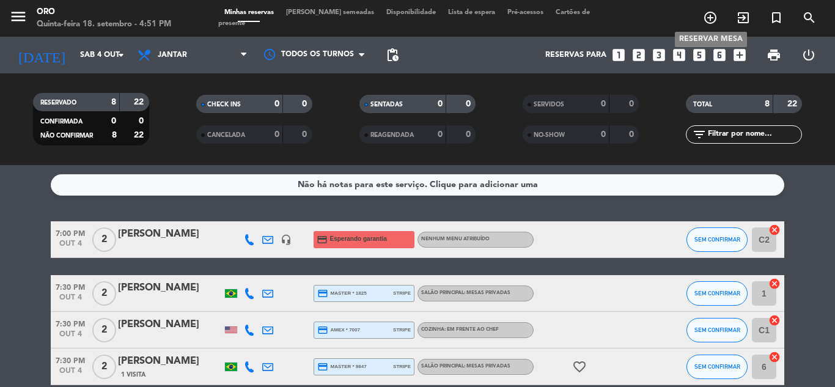
click at [712, 14] on icon "add_circle_outline" at bounding box center [710, 17] width 15 height 15
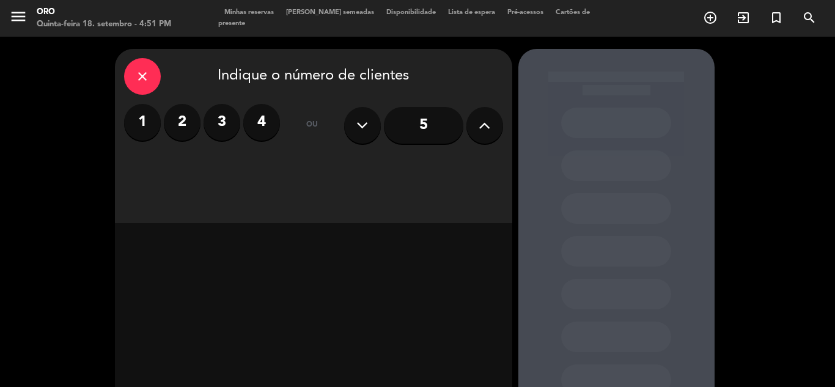
click at [182, 120] on label "2" at bounding box center [182, 122] width 37 height 37
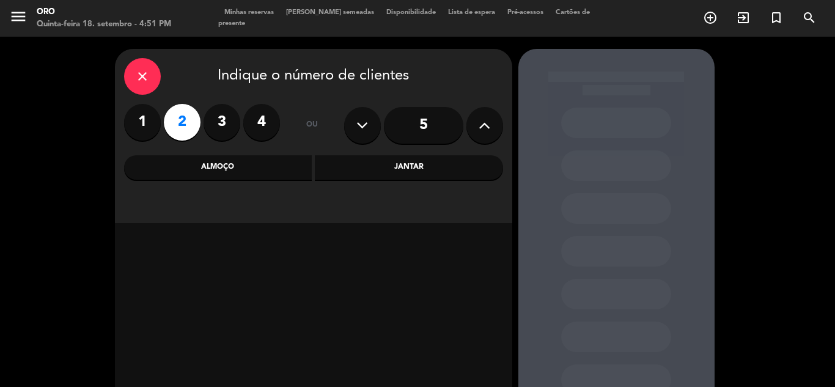
click at [393, 163] on div "Jantar" at bounding box center [409, 167] width 188 height 24
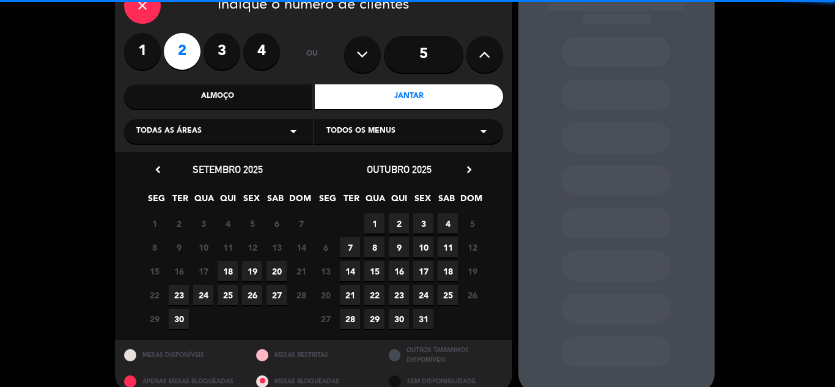
scroll to position [88, 0]
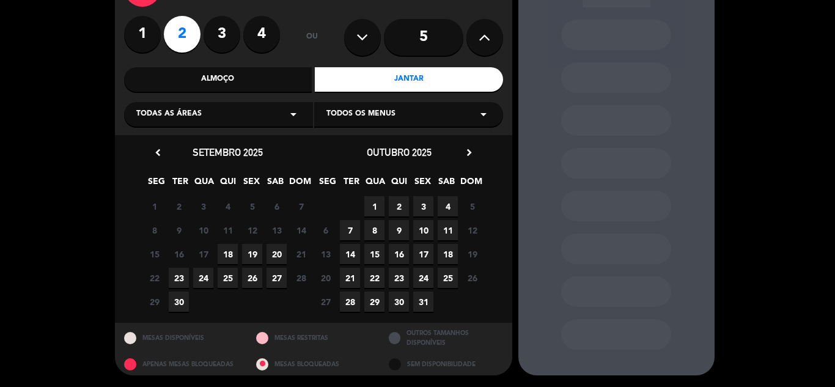
click at [447, 205] on span "4" at bounding box center [447, 206] width 20 height 20
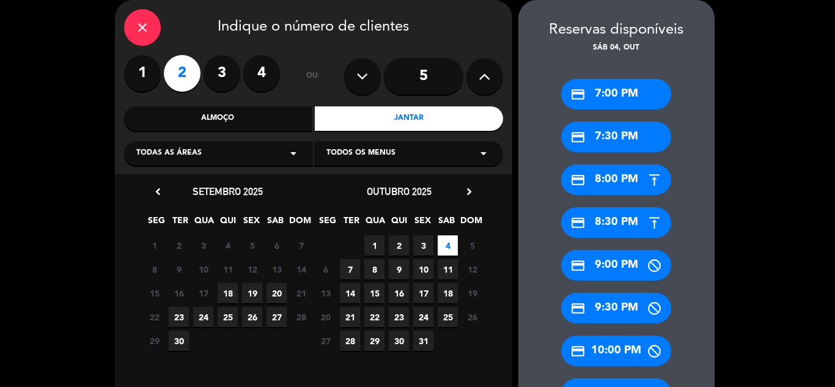
click at [624, 92] on div "credit_card 7:00 PM" at bounding box center [616, 94] width 110 height 31
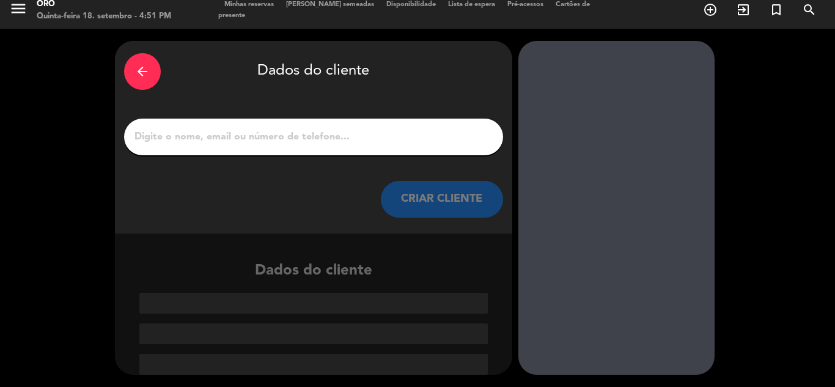
click at [282, 128] on input "1" at bounding box center [313, 136] width 360 height 17
paste input "[PERSON_NAME]"
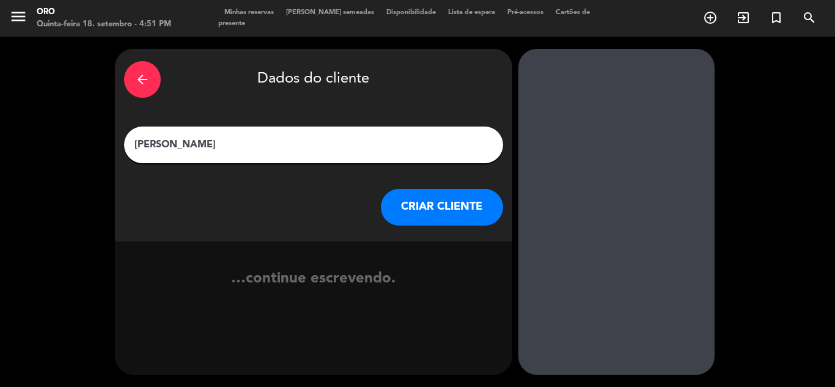
scroll to position [0, 0]
type input "[PERSON_NAME]"
click at [426, 216] on button "CRIAR CLIENTE" at bounding box center [442, 207] width 122 height 37
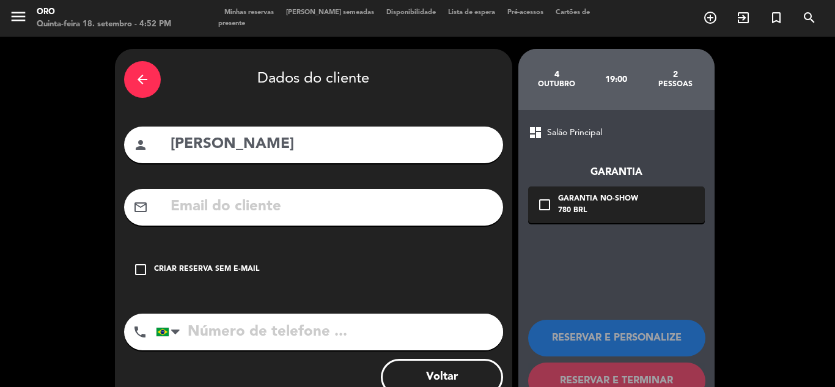
click at [214, 202] on input "text" at bounding box center [331, 206] width 324 height 25
paste input "[EMAIL_ADDRESS][DOMAIN_NAME]"
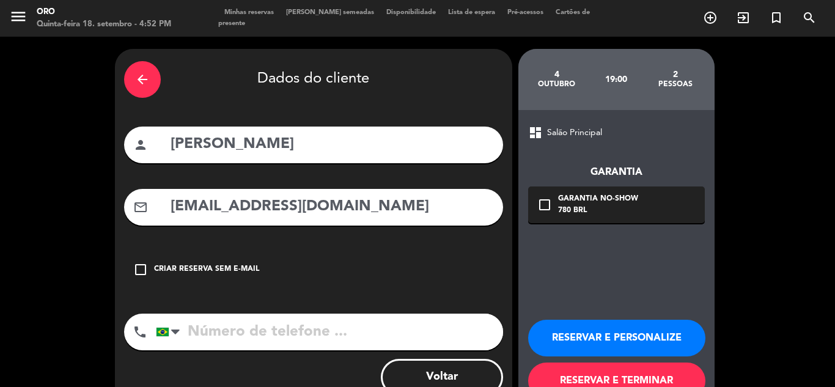
type input "[EMAIL_ADDRESS][DOMAIN_NAME]"
click at [241, 332] on input "tel" at bounding box center [329, 331] width 347 height 37
paste input "31999523891"
type input "31999523891"
click at [606, 205] on div "Garantia No-show" at bounding box center [598, 199] width 80 height 12
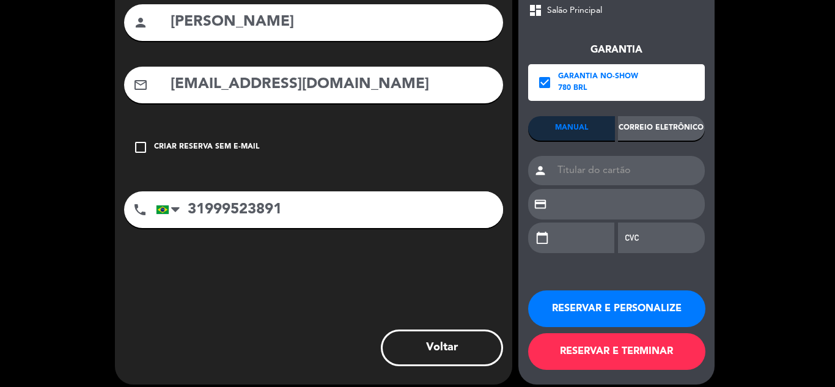
click at [659, 126] on div "Correio eletrônico" at bounding box center [661, 128] width 87 height 24
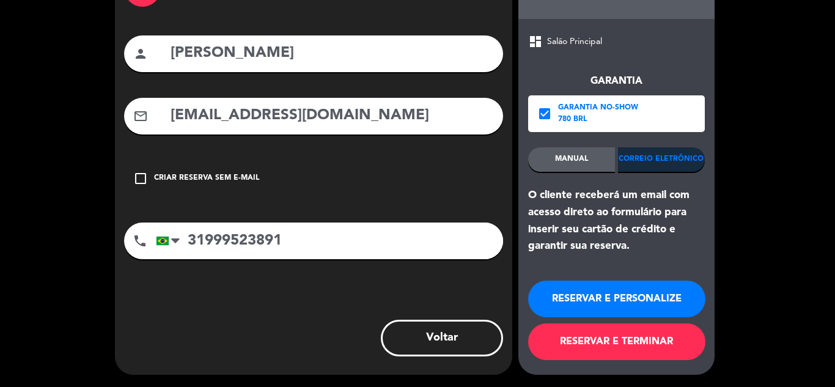
scroll to position [91, 0]
click at [599, 334] on button "RESERVAR E TERMINAR" at bounding box center [616, 341] width 177 height 37
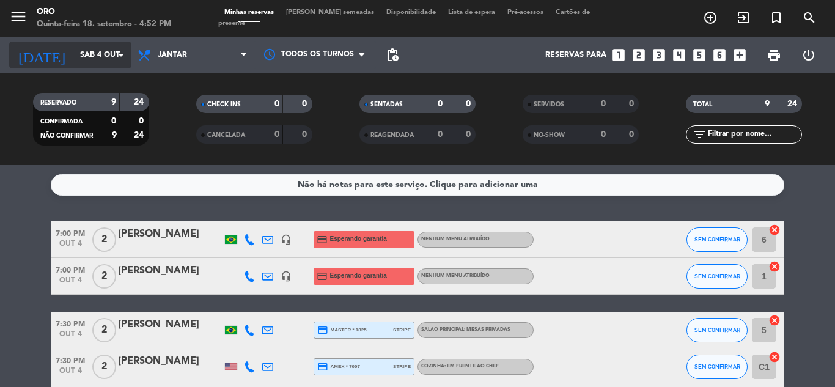
click at [108, 51] on input "Sáb 4 out" at bounding box center [125, 55] width 103 height 21
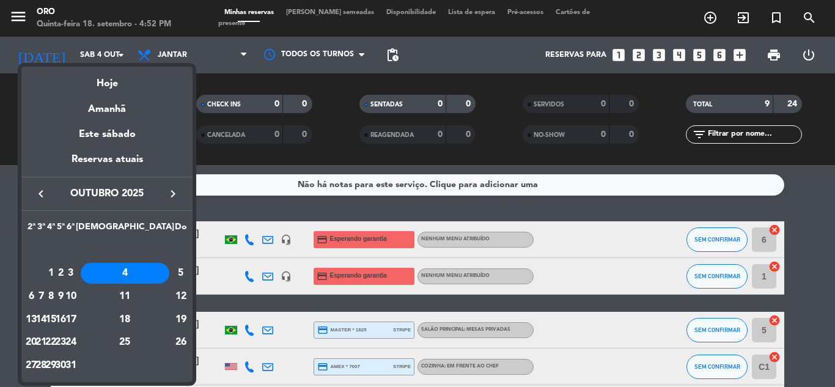
click at [39, 196] on icon "keyboard_arrow_left" at bounding box center [41, 193] width 15 height 15
click at [75, 321] on div "19" at bounding box center [70, 319] width 9 height 21
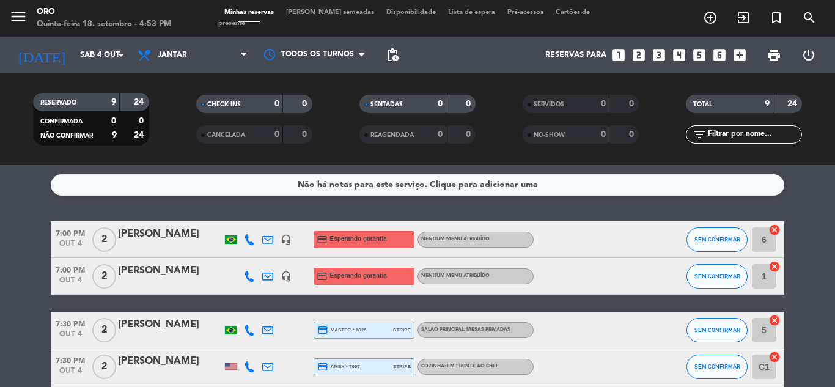
type input "Sex 19 set"
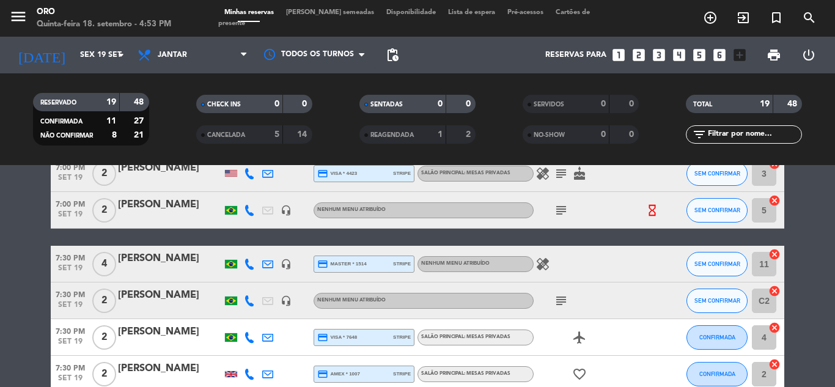
scroll to position [183, 0]
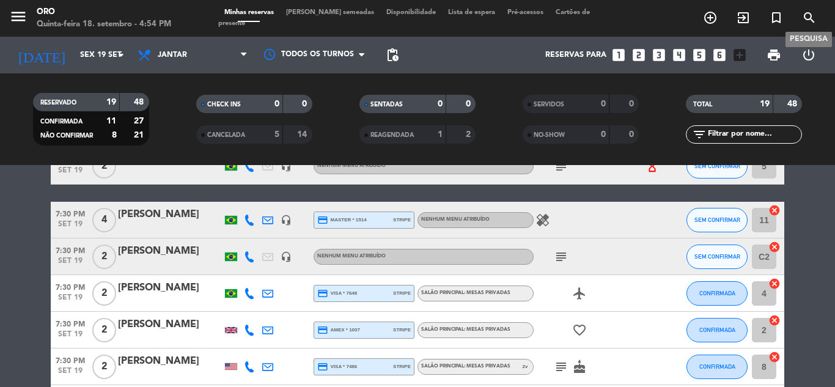
click at [802, 17] on icon "search" at bounding box center [809, 17] width 15 height 15
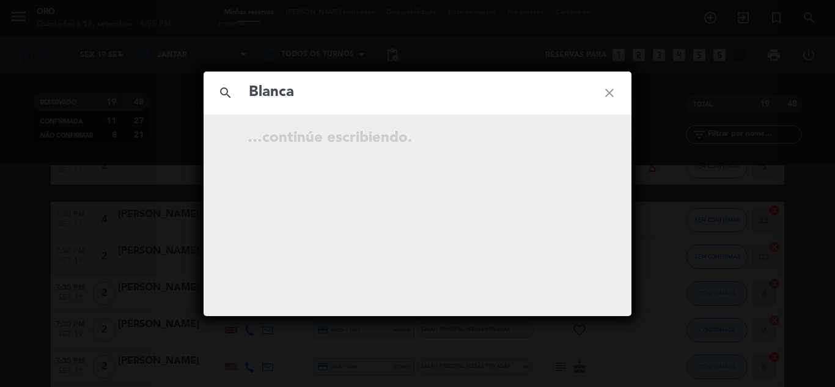
type input "Blanca"
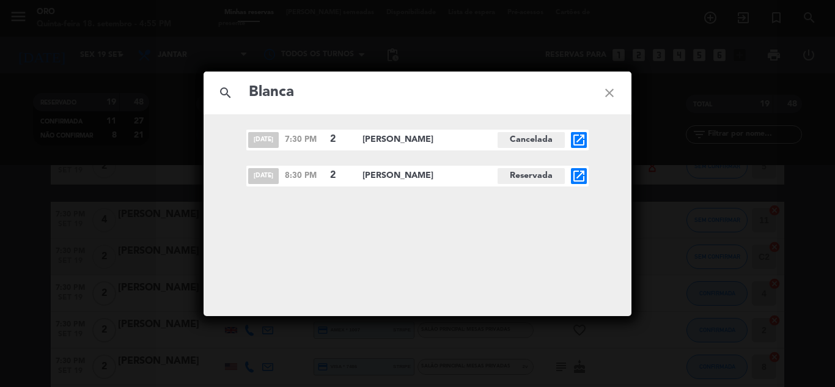
click at [574, 177] on icon "open_in_new" at bounding box center [578, 176] width 15 height 15
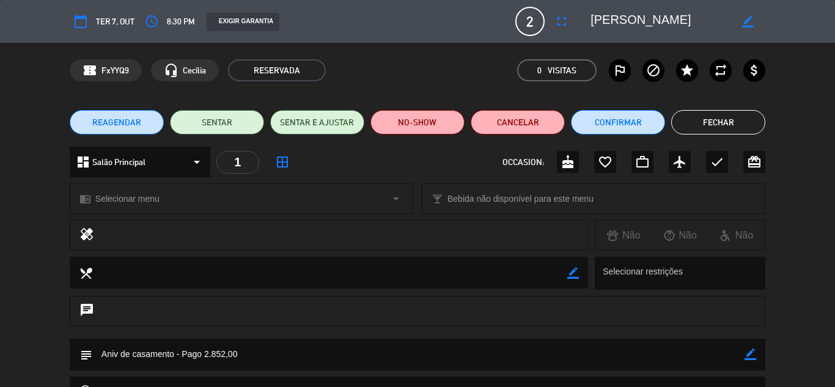
click at [743, 23] on icon "border_color" at bounding box center [748, 22] width 12 height 12
paste textarea "[PERSON_NAME] and his wife is [PERSON_NAME]"
click at [747, 22] on icon at bounding box center [748, 22] width 12 height 12
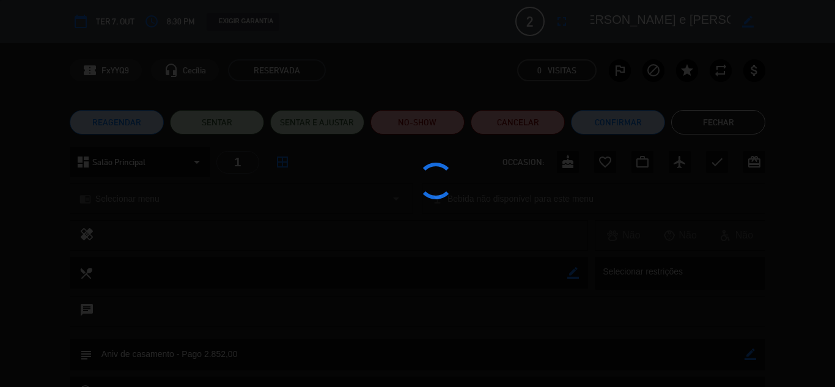
type textarea "[PERSON_NAME] e [PERSON_NAME]"
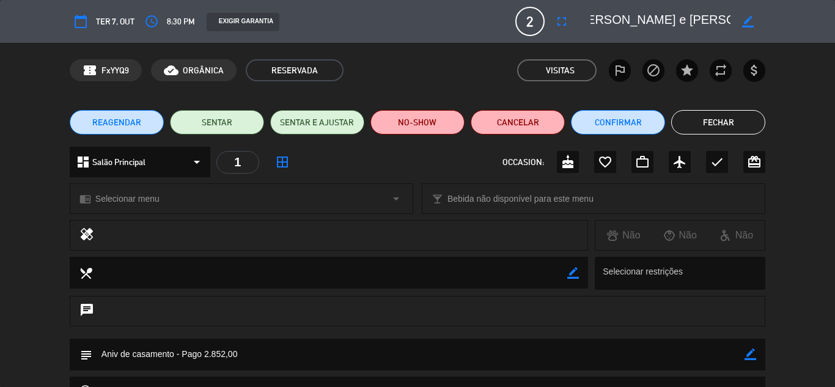
click at [722, 125] on button "Fechar" at bounding box center [718, 122] width 94 height 24
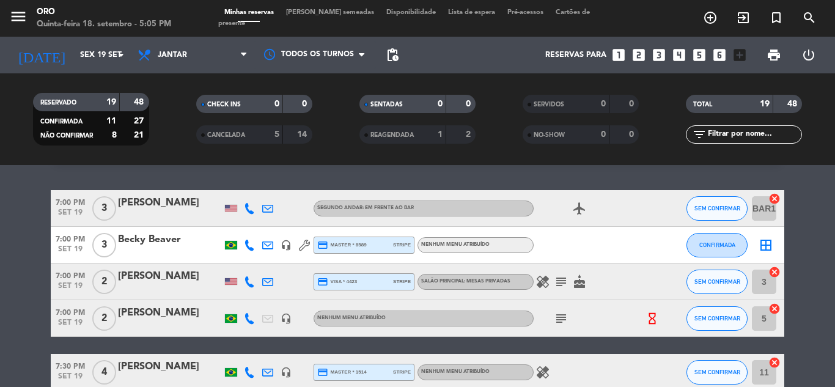
scroll to position [0, 0]
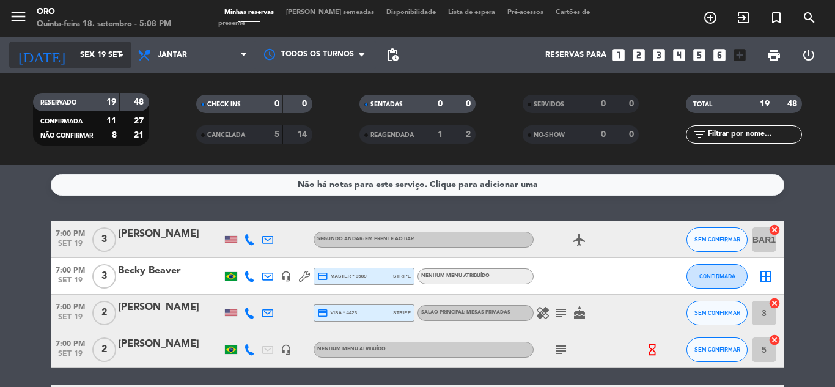
click at [108, 59] on input "Sex 19 set" at bounding box center [125, 55] width 103 height 21
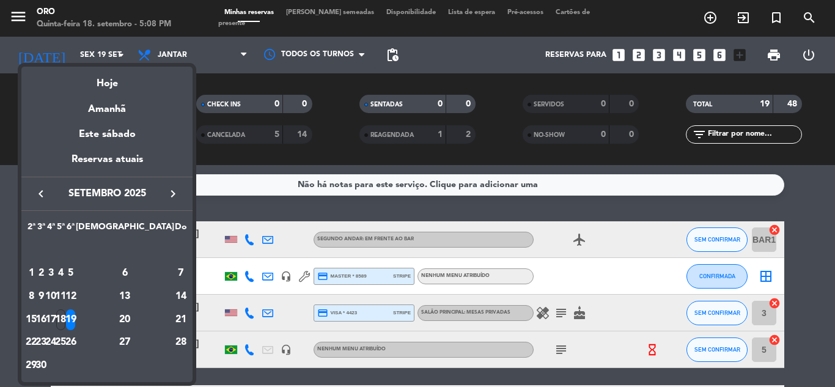
click at [612, 208] on div at bounding box center [417, 193] width 835 height 387
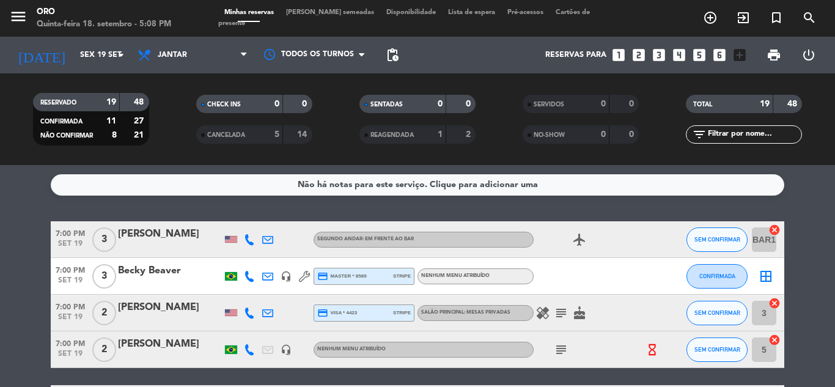
click at [162, 232] on div "[PERSON_NAME]" at bounding box center [170, 234] width 104 height 16
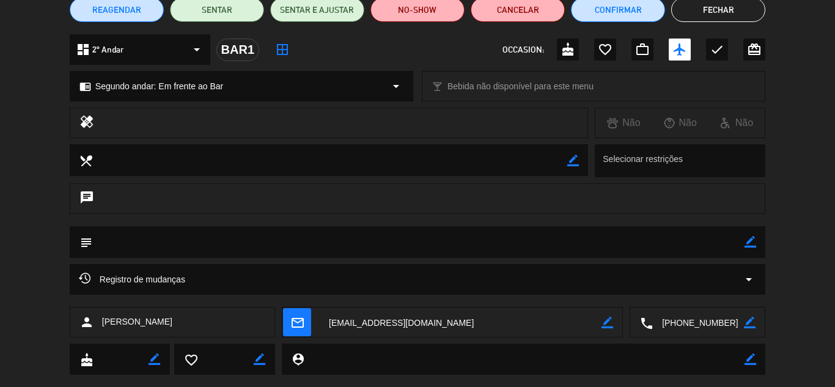
scroll to position [122, 0]
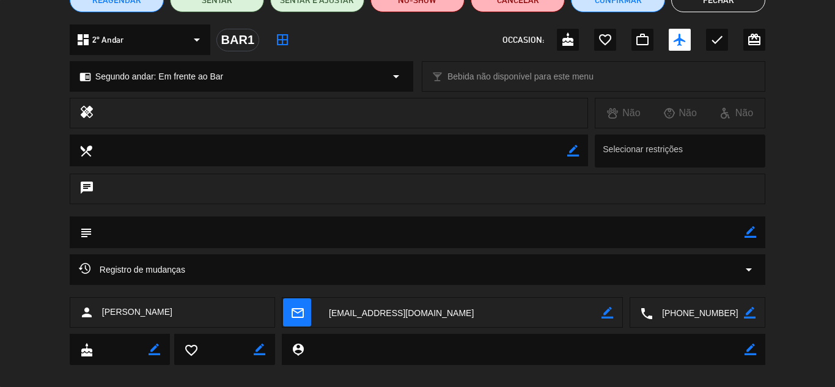
click at [496, 270] on div "Registro de mudanças arrow_drop_down" at bounding box center [417, 269] width 677 height 15
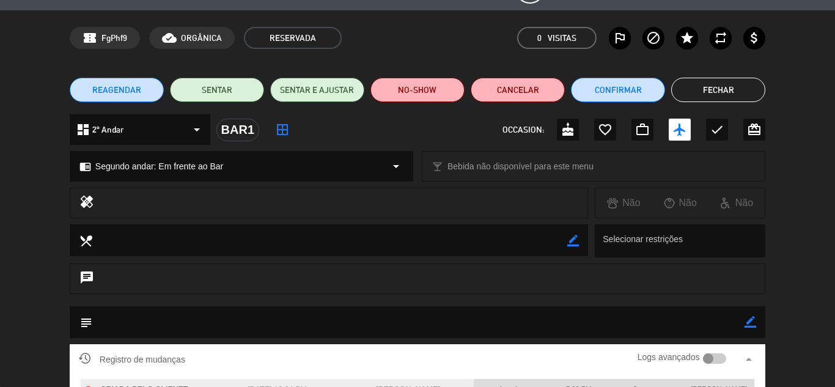
scroll to position [0, 0]
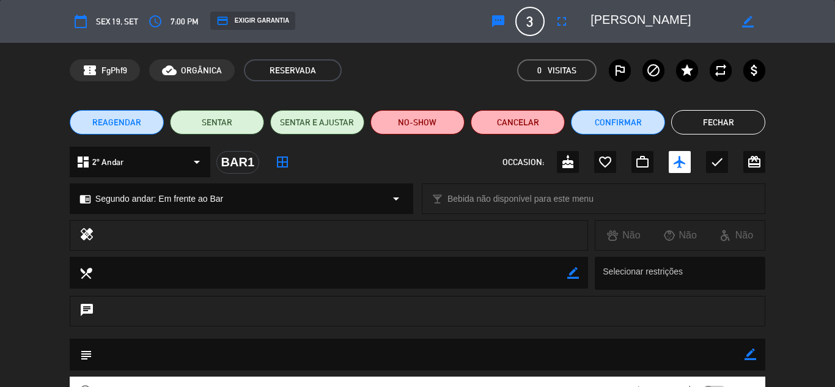
click at [723, 122] on button "Fechar" at bounding box center [718, 122] width 94 height 24
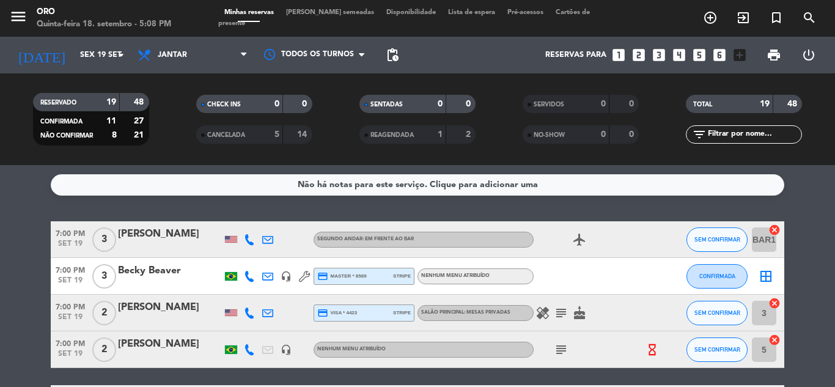
click at [556, 347] on icon "subject" at bounding box center [561, 349] width 15 height 15
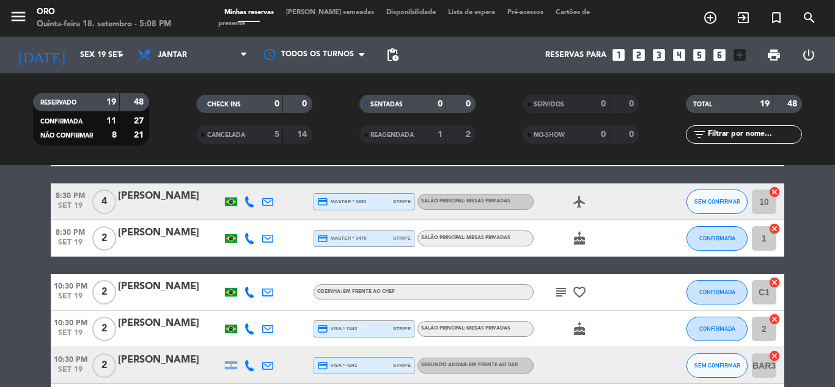
scroll to position [550, 0]
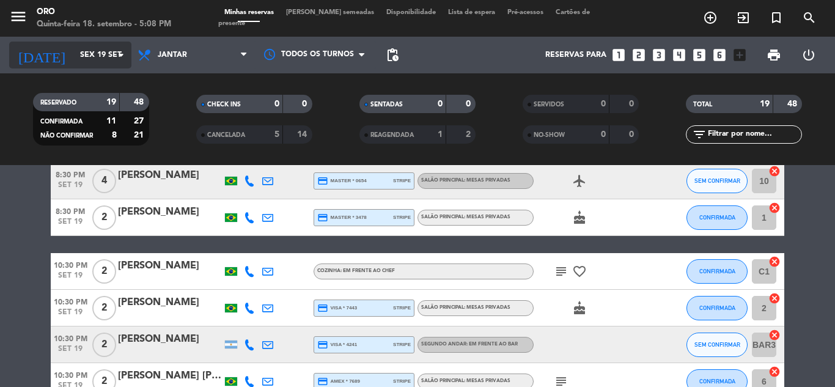
click at [98, 55] on input "Sex 19 set" at bounding box center [125, 55] width 103 height 21
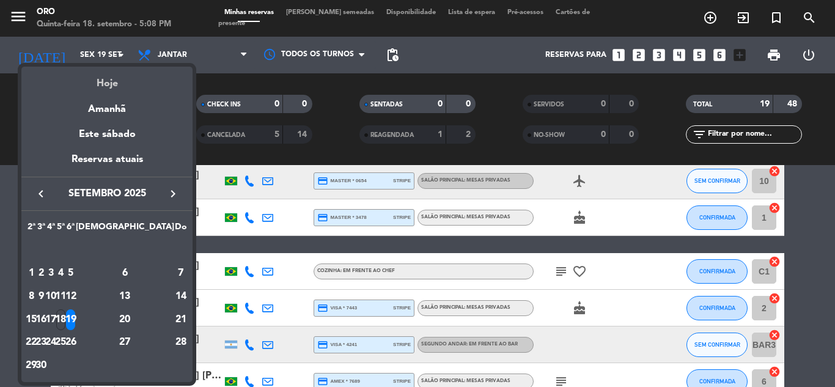
click at [103, 84] on div "Hoje" at bounding box center [106, 79] width 171 height 25
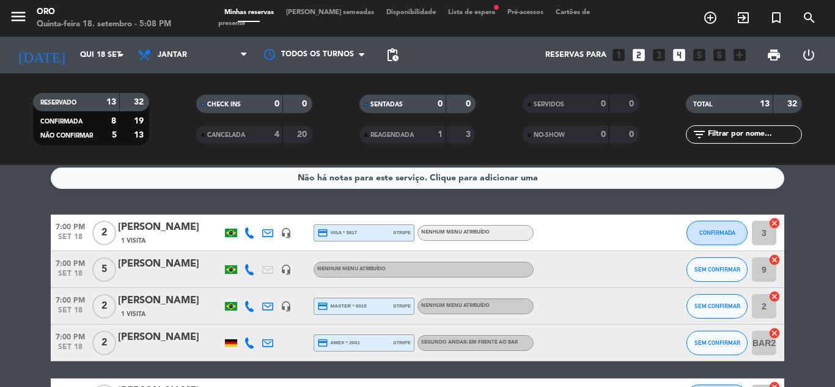
scroll to position [0, 0]
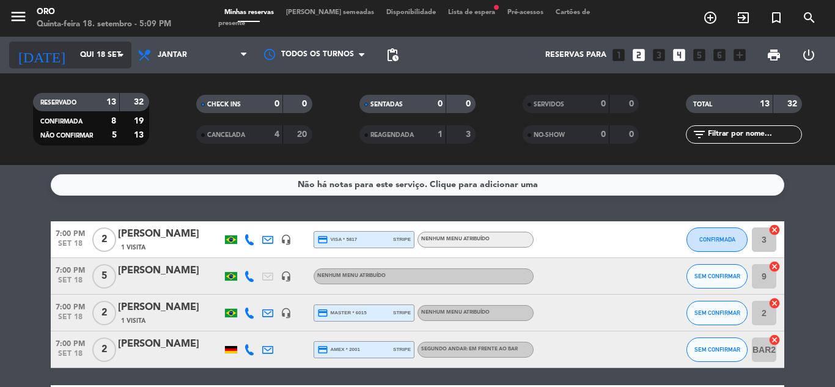
click at [112, 58] on input "Qui 18 set" at bounding box center [125, 55] width 103 height 21
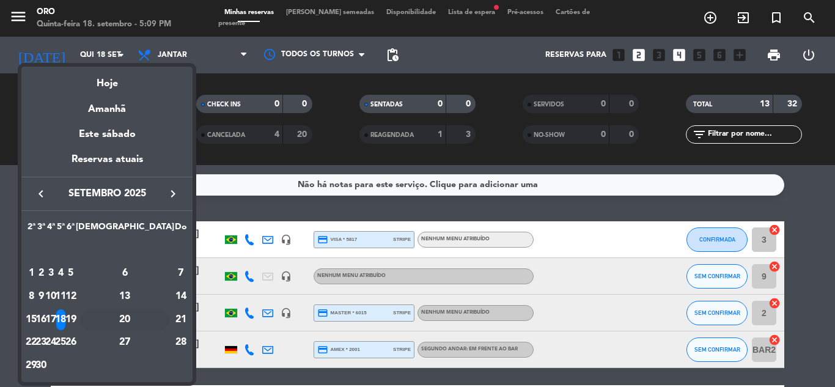
click at [150, 321] on div "20" at bounding box center [125, 319] width 89 height 21
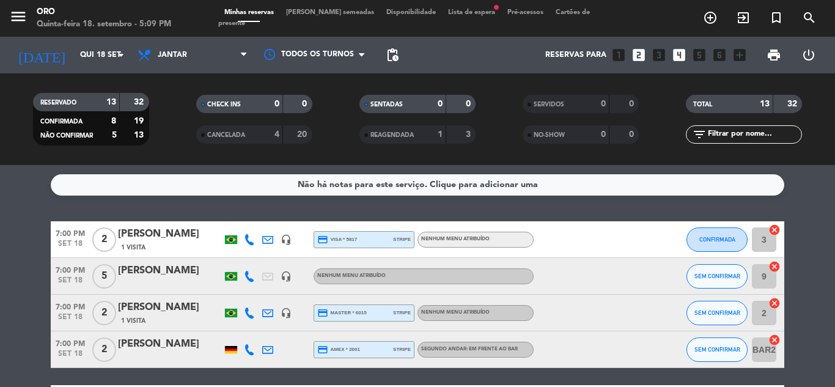
type input "Sáb 20 set"
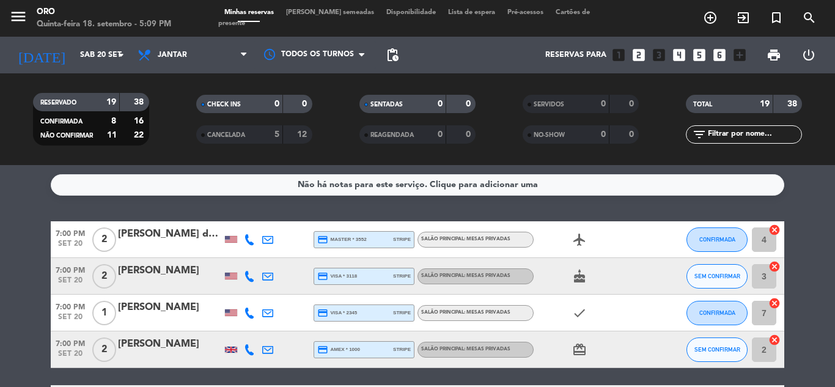
click at [468, 16] on span "Lista de espera" at bounding box center [471, 12] width 59 height 7
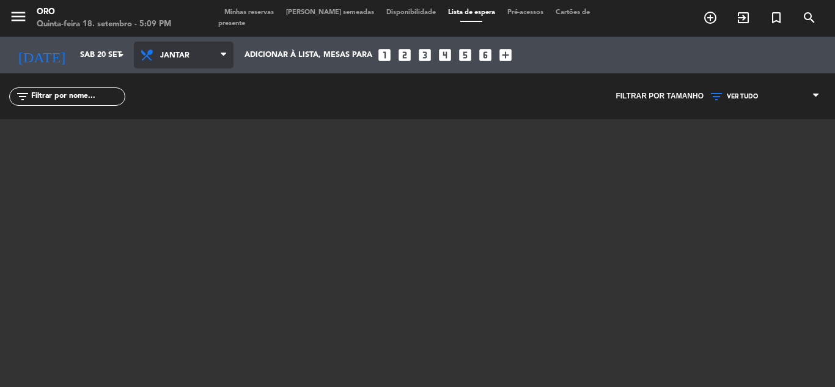
click at [205, 54] on span "Jantar" at bounding box center [189, 55] width 58 height 23
click at [191, 102] on div "menu Oro Quinta-feira 18. setembro - 5:09 PM Minhas reservas Mesas semeadas Dis…" at bounding box center [417, 193] width 835 height 387
click at [238, 16] on span "Minhas reservas" at bounding box center [249, 12] width 62 height 7
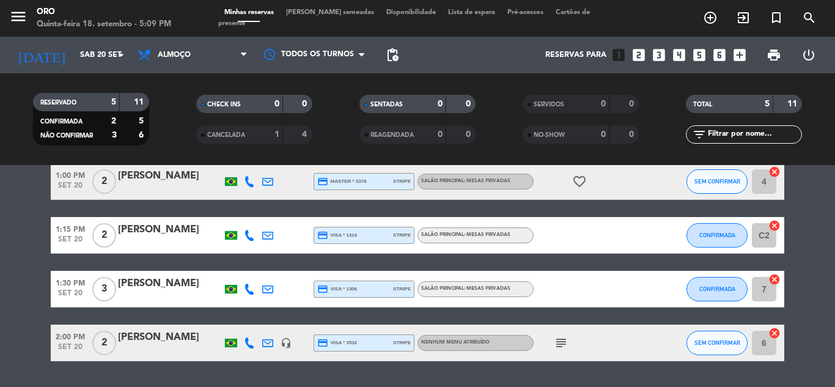
scroll to position [122, 0]
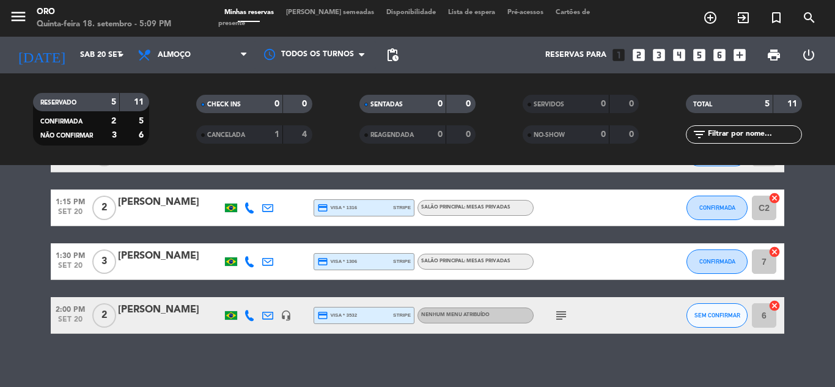
click at [564, 310] on icon "subject" at bounding box center [561, 315] width 15 height 15
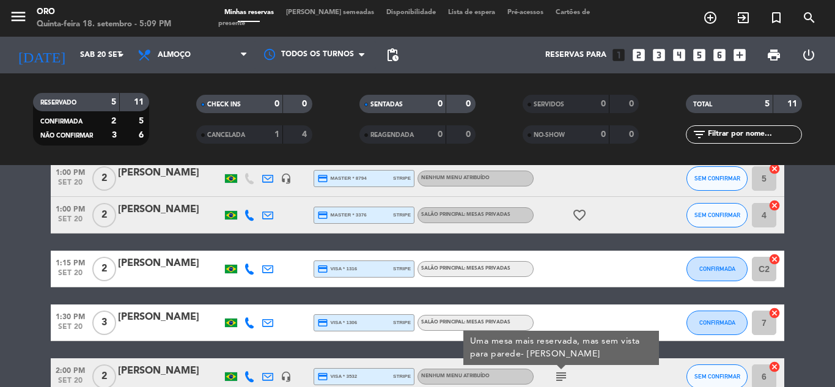
scroll to position [0, 0]
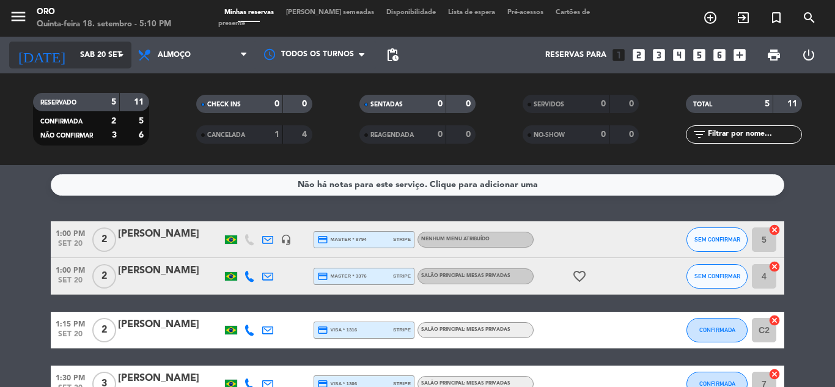
click at [125, 54] on icon "arrow_drop_down" at bounding box center [121, 55] width 15 height 15
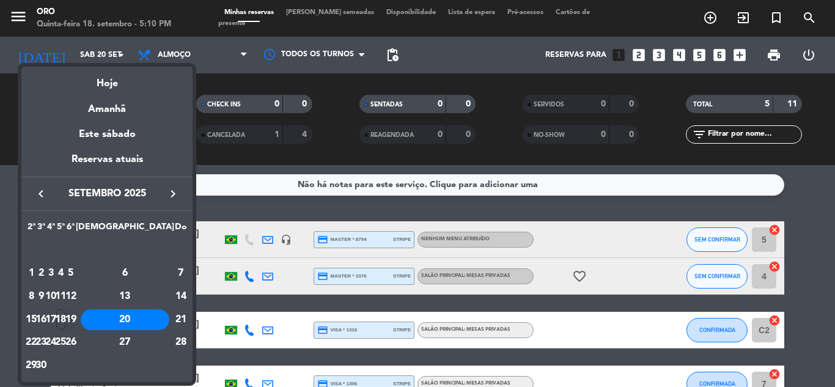
click at [75, 315] on div "19" at bounding box center [70, 319] width 9 height 21
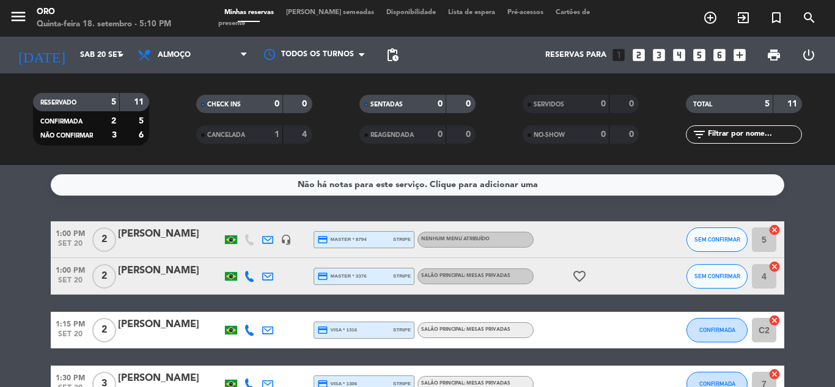
type input "Sex 19 set"
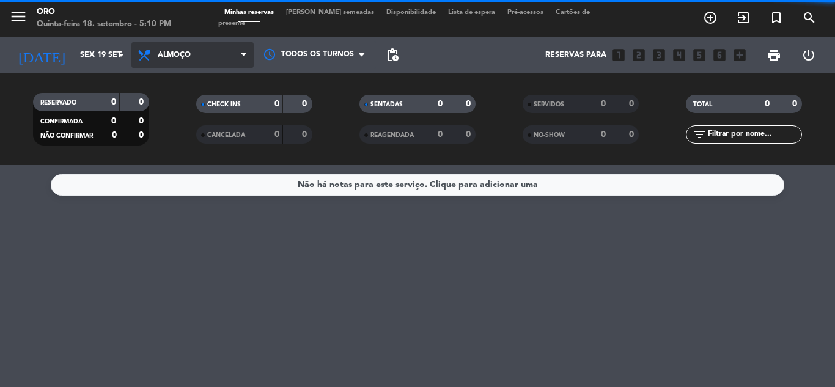
click at [198, 55] on span "Almoço" at bounding box center [192, 55] width 122 height 27
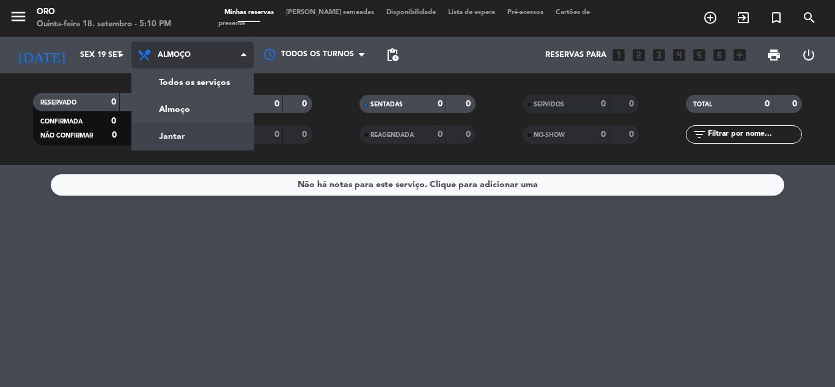
click at [175, 134] on div "menu Oro Quinta-feira 18. setembro - 5:10 PM Minhas reservas Mesas semeadas Dis…" at bounding box center [417, 82] width 835 height 165
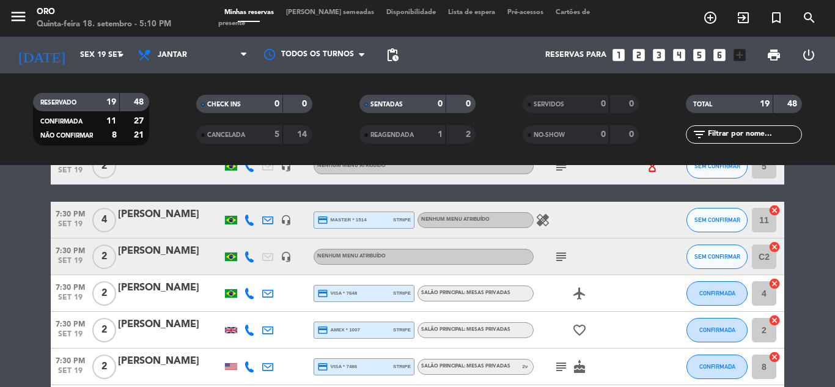
scroll to position [244, 0]
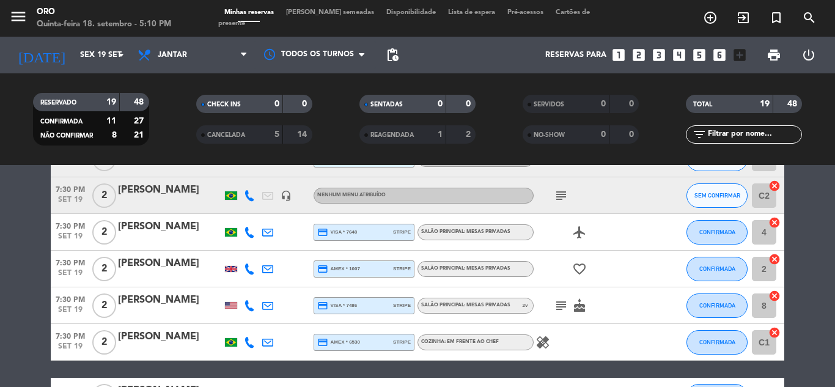
click at [554, 303] on icon "subject" at bounding box center [561, 305] width 15 height 15
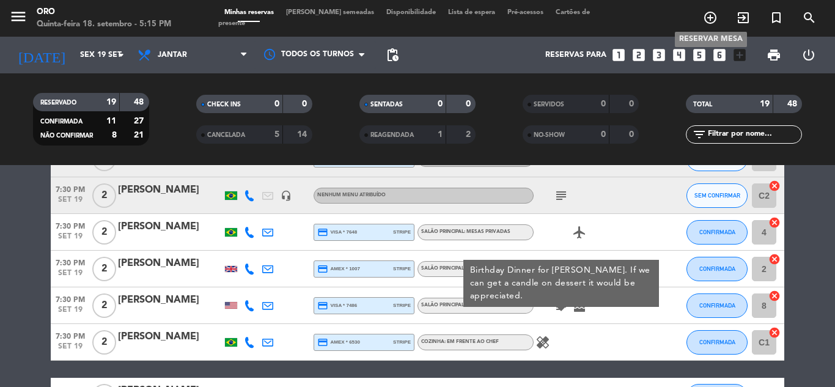
click at [711, 15] on icon "add_circle_outline" at bounding box center [710, 17] width 15 height 15
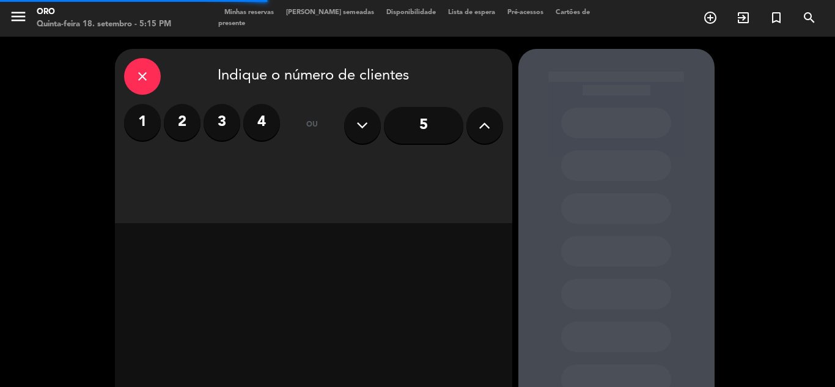
click at [175, 118] on label "2" at bounding box center [182, 122] width 37 height 37
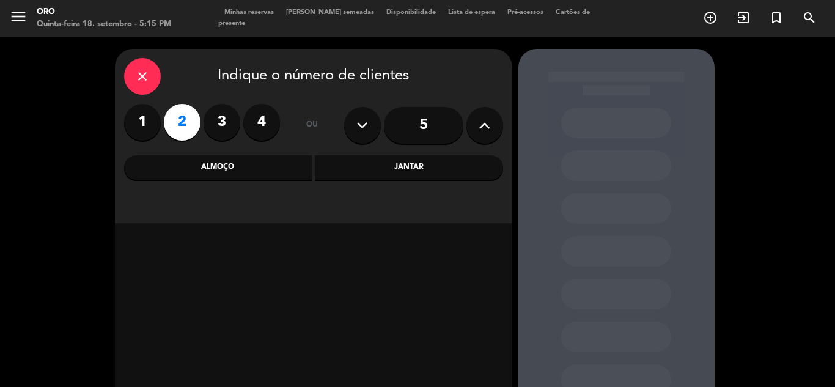
click at [392, 166] on div "Jantar" at bounding box center [409, 167] width 188 height 24
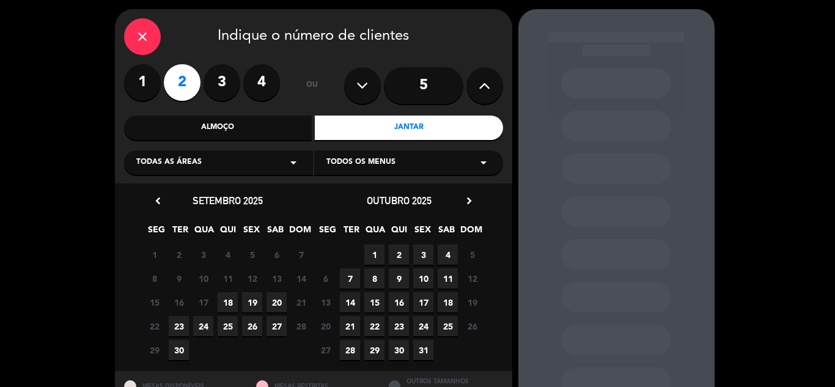
scroll to position [61, 0]
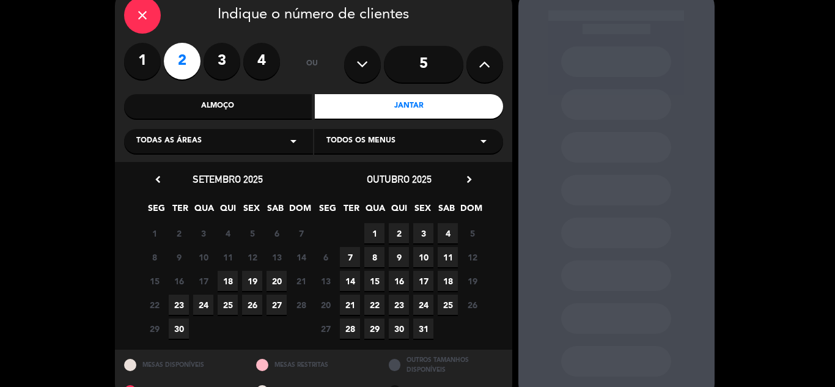
click at [255, 137] on div "Todas as áreas arrow_drop_down" at bounding box center [218, 141] width 189 height 24
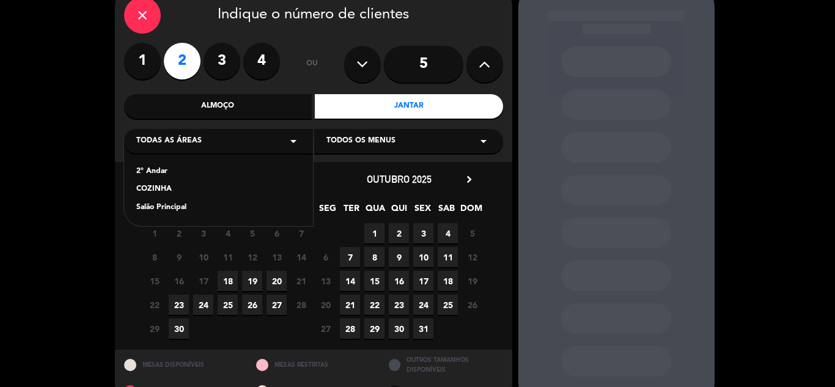
click at [166, 170] on div "2º Andar" at bounding box center [218, 172] width 164 height 12
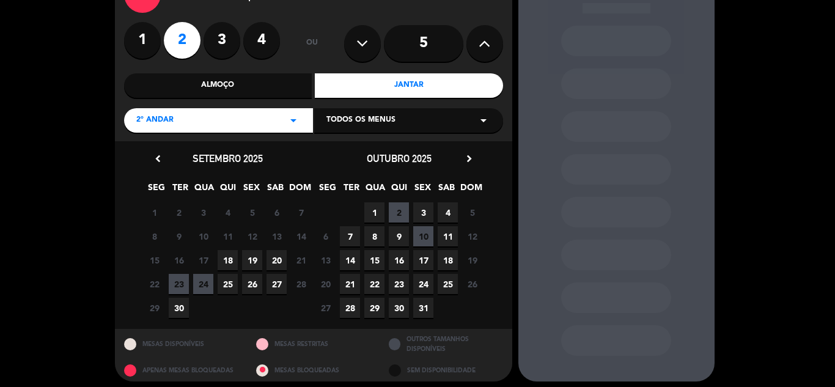
scroll to position [88, 0]
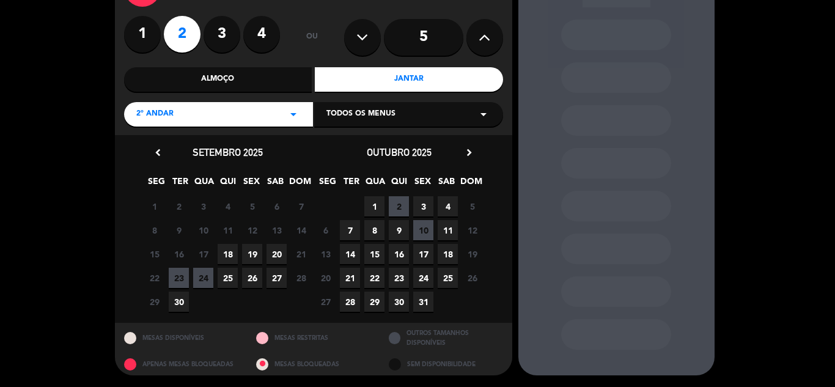
click at [281, 274] on span "27" at bounding box center [276, 278] width 20 height 20
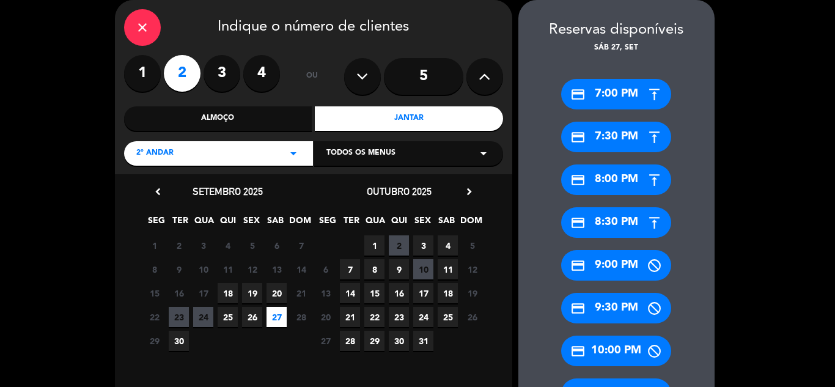
click at [609, 92] on div "credit_card 7:00 PM" at bounding box center [616, 94] width 110 height 31
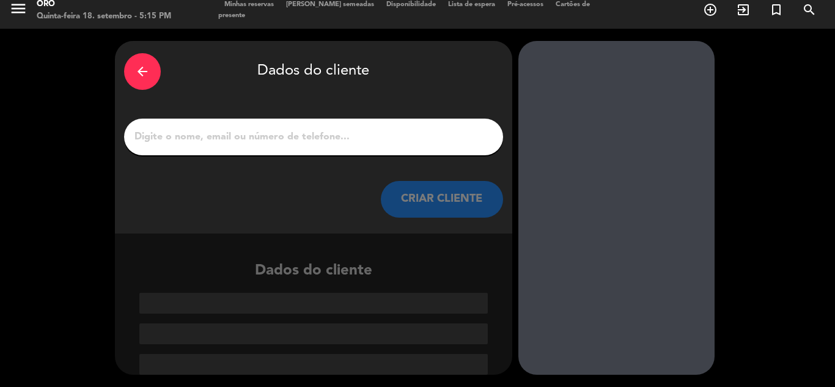
click at [279, 127] on div at bounding box center [313, 137] width 379 height 37
click at [273, 133] on input "1" at bounding box center [313, 136] width 360 height 17
paste input "[PERSON_NAME]"
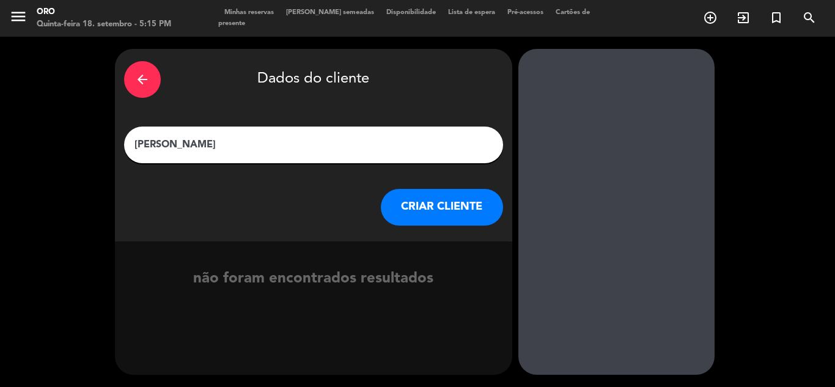
type input "[PERSON_NAME]"
click at [428, 205] on button "CRIAR CLIENTE" at bounding box center [442, 207] width 122 height 37
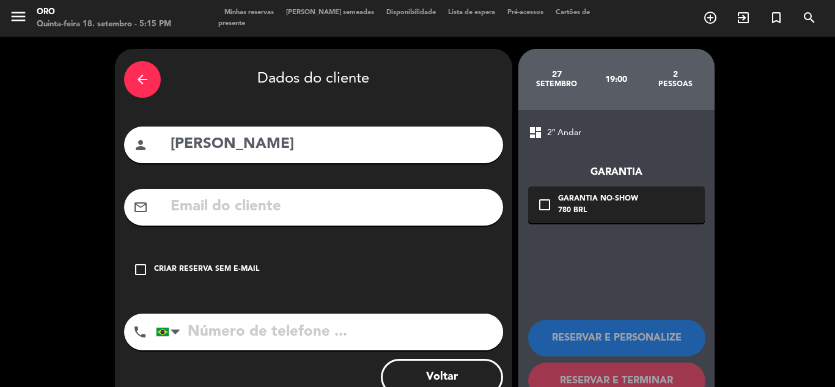
click at [284, 212] on input "text" at bounding box center [331, 206] width 324 height 25
paste input "[EMAIL_ADDRESS][DOMAIN_NAME]"
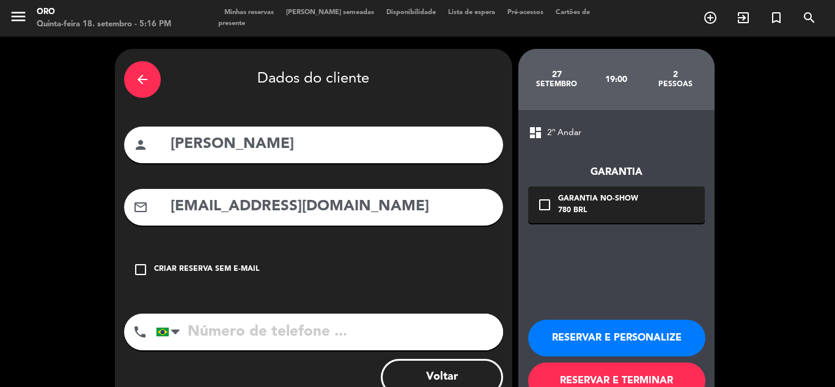
type input "[EMAIL_ADDRESS][DOMAIN_NAME]"
click at [591, 199] on div "Garantia No-show" at bounding box center [598, 199] width 80 height 12
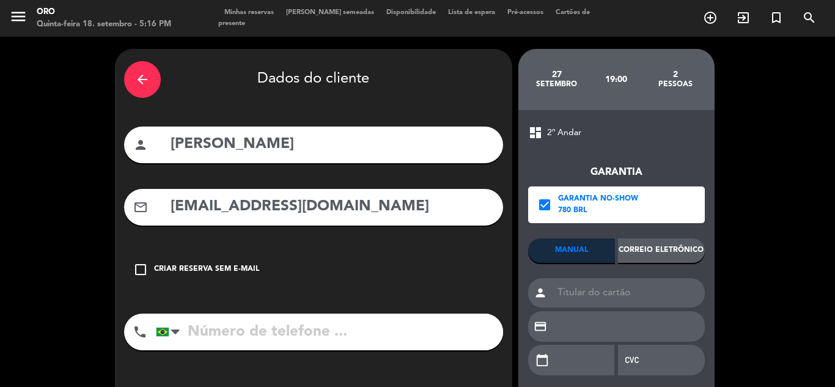
click at [638, 248] on div "Correio eletrônico" at bounding box center [661, 250] width 87 height 24
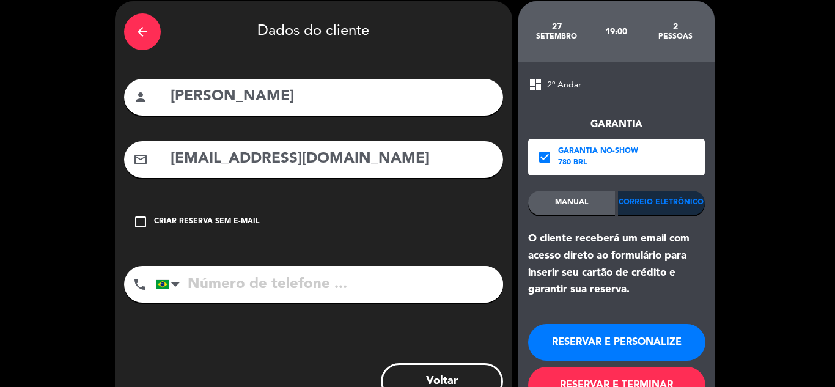
scroll to position [91, 0]
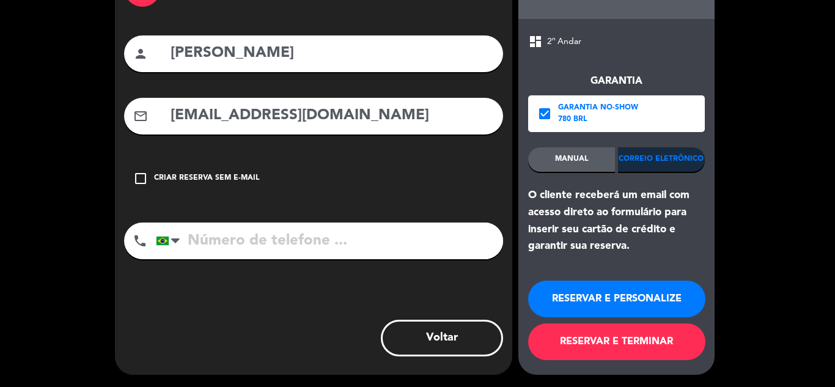
click at [619, 343] on button "RESERVAR E TERMINAR" at bounding box center [616, 341] width 177 height 37
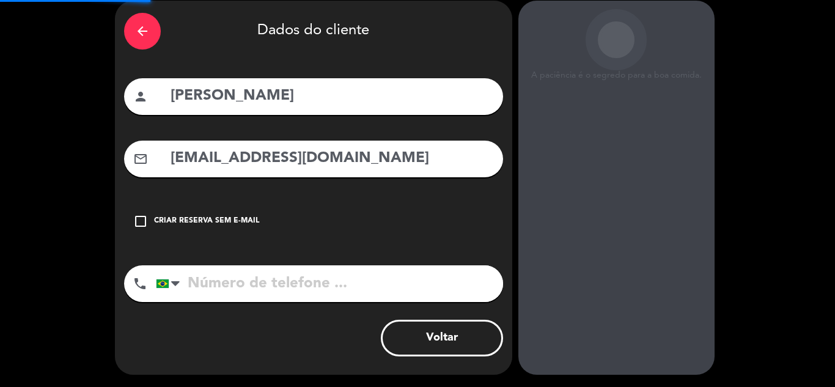
scroll to position [48, 0]
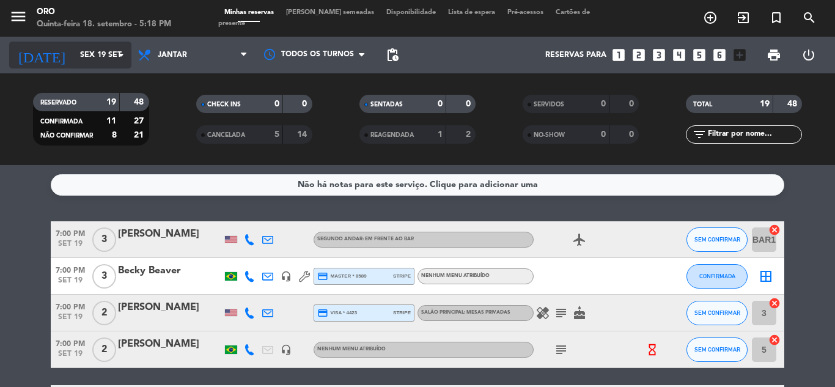
click at [81, 57] on input "Sex 19 set" at bounding box center [125, 55] width 103 height 21
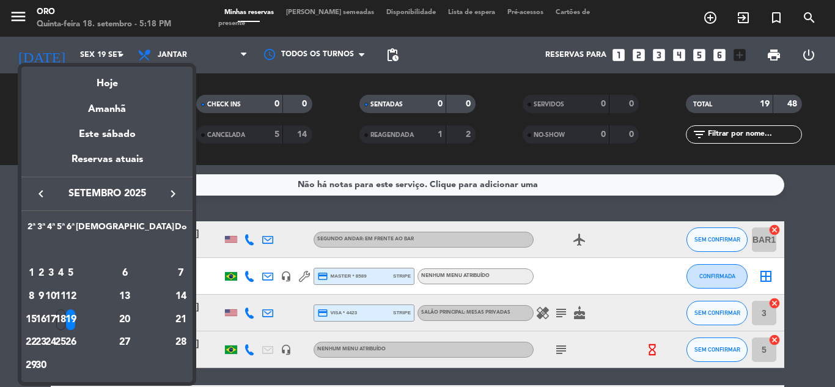
click at [261, 81] on div at bounding box center [417, 193] width 835 height 387
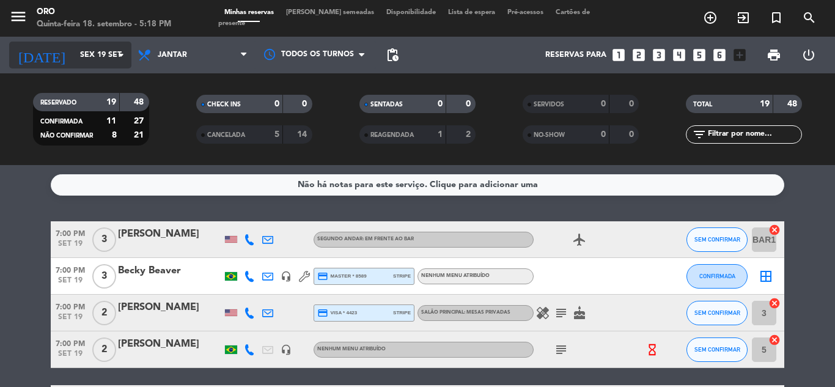
click at [97, 50] on input "Sex 19 set" at bounding box center [125, 55] width 103 height 21
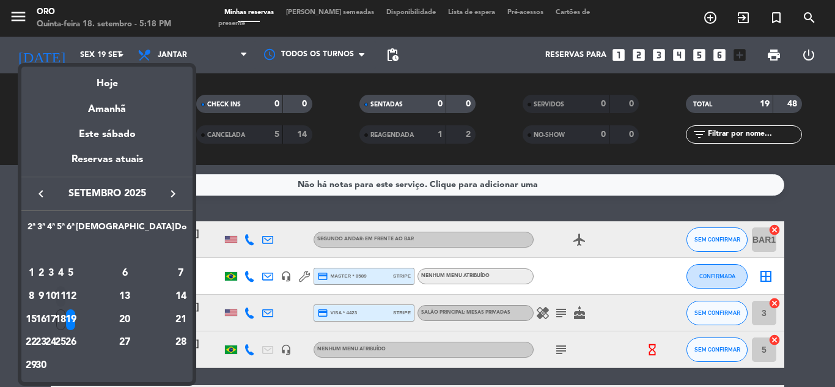
click at [65, 291] on div "11" at bounding box center [60, 296] width 9 height 21
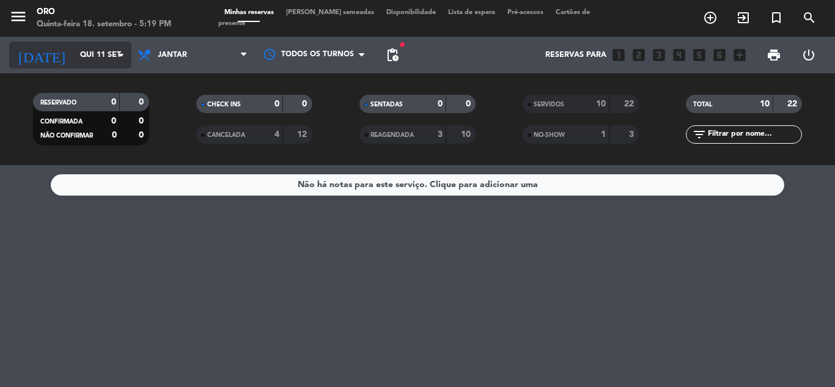
click at [75, 53] on input "Qui 11 set" at bounding box center [125, 55] width 103 height 21
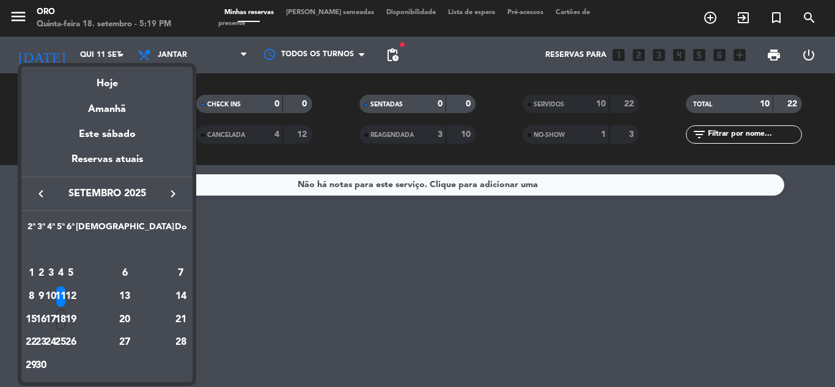
click at [36, 190] on icon "keyboard_arrow_left" at bounding box center [41, 193] width 15 height 15
click at [40, 186] on button "keyboard_arrow_left" at bounding box center [41, 194] width 22 height 16
click at [75, 298] on div "13" at bounding box center [70, 296] width 9 height 21
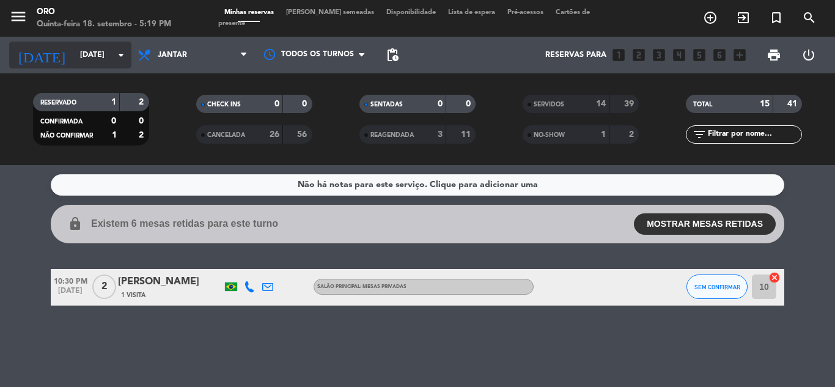
click at [99, 48] on input "[DATE]" at bounding box center [125, 55] width 103 height 21
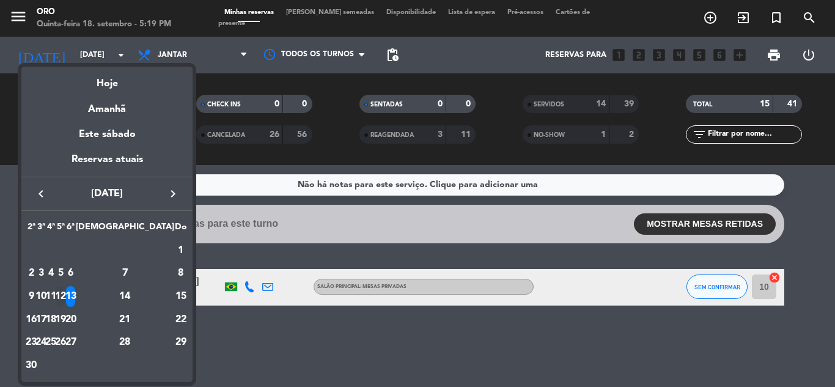
click at [65, 301] on div "12" at bounding box center [60, 296] width 9 height 21
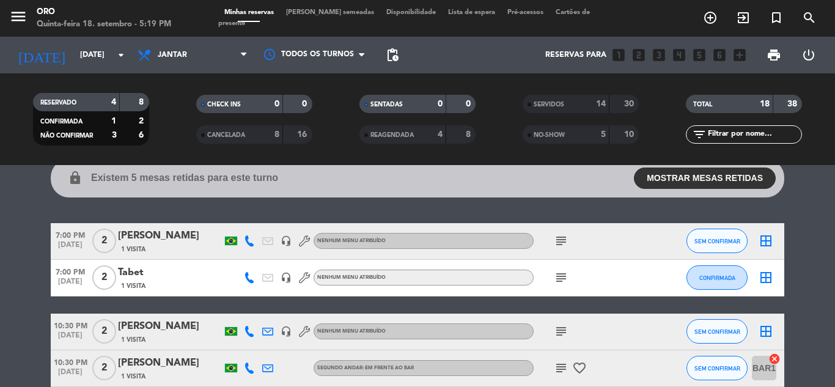
scroll to position [107, 0]
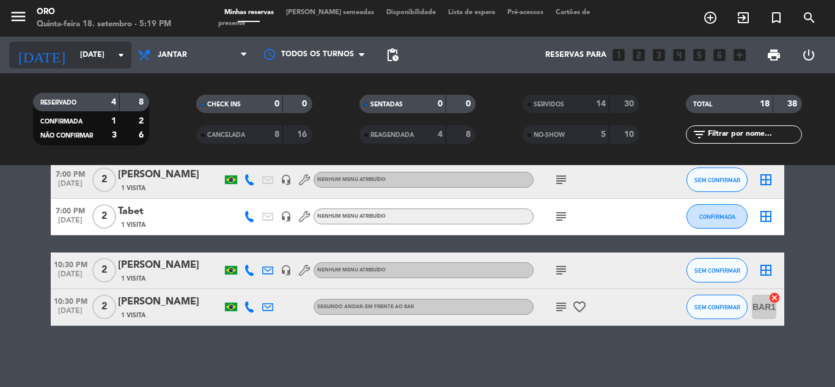
click at [97, 46] on input "[DATE]" at bounding box center [125, 55] width 103 height 21
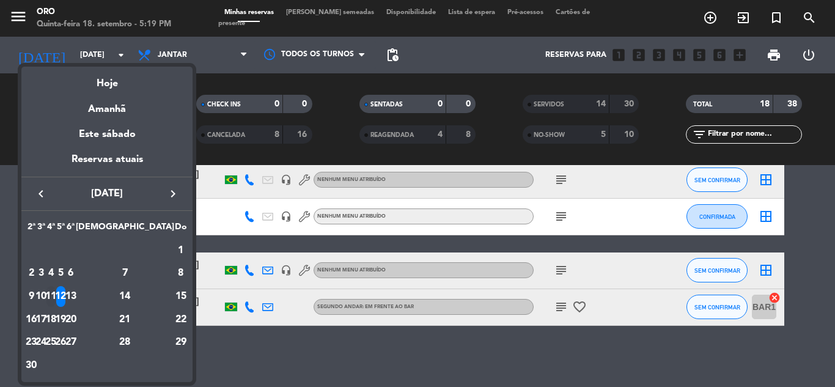
click at [56, 296] on div "11" at bounding box center [50, 296] width 9 height 21
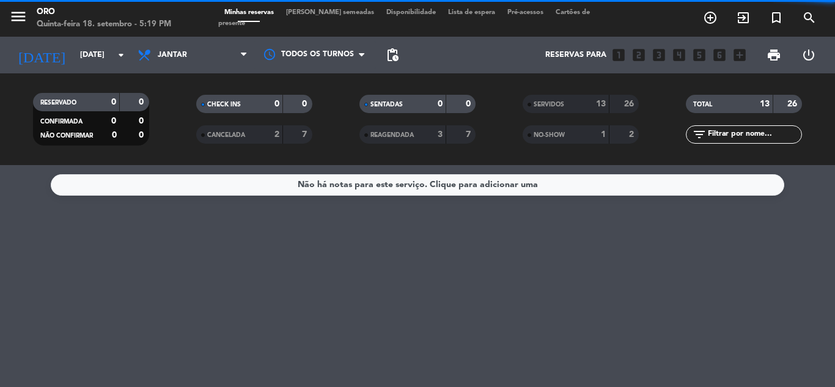
scroll to position [0, 0]
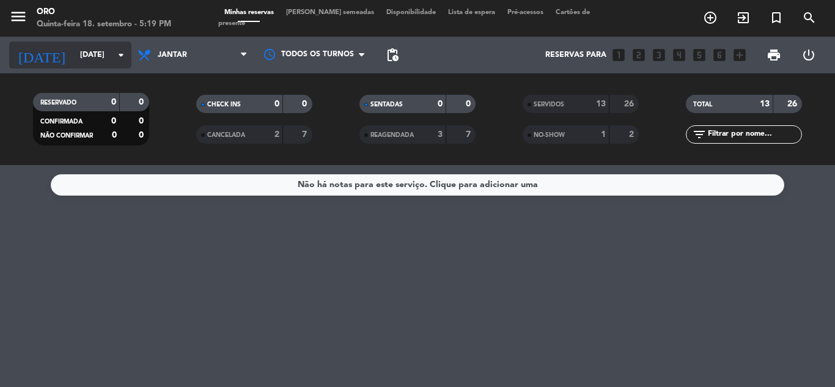
click at [111, 52] on input "[DATE]" at bounding box center [125, 55] width 103 height 21
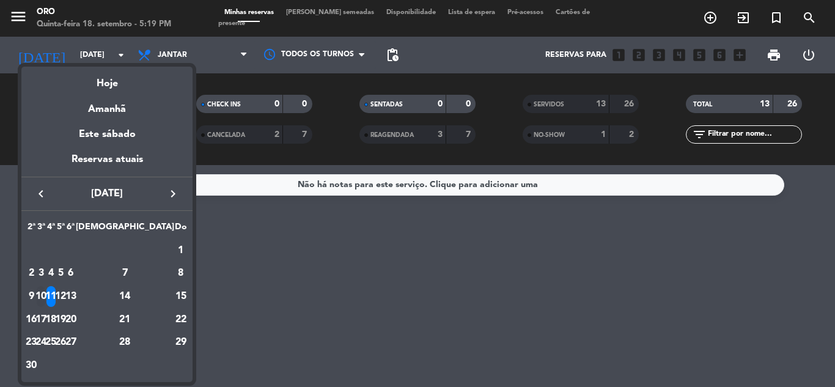
click at [46, 291] on div "10" at bounding box center [41, 296] width 9 height 21
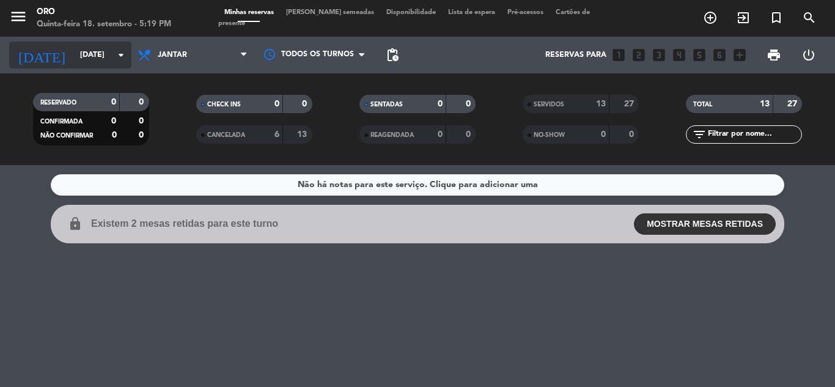
click at [106, 53] on input "[DATE]" at bounding box center [125, 55] width 103 height 21
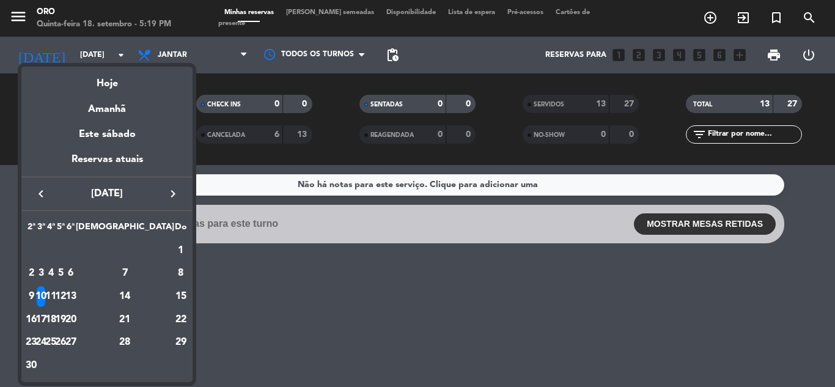
click at [329, 328] on div at bounding box center [417, 193] width 835 height 387
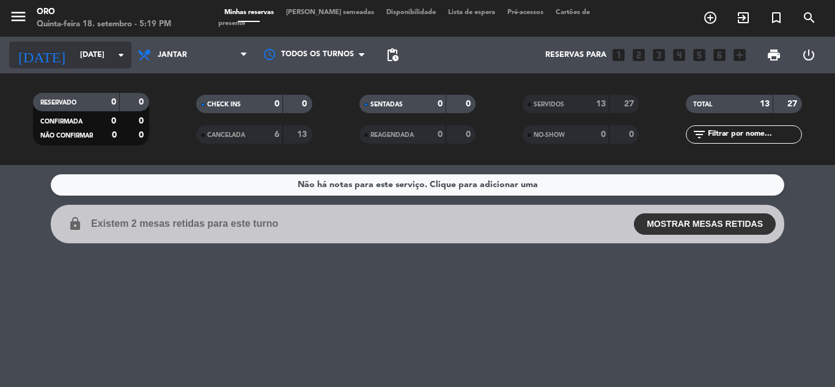
click at [115, 57] on icon "arrow_drop_down" at bounding box center [121, 55] width 15 height 15
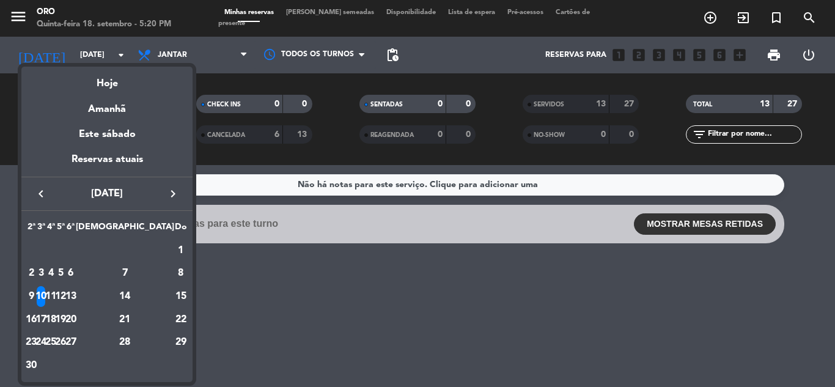
click at [285, 311] on div at bounding box center [417, 193] width 835 height 387
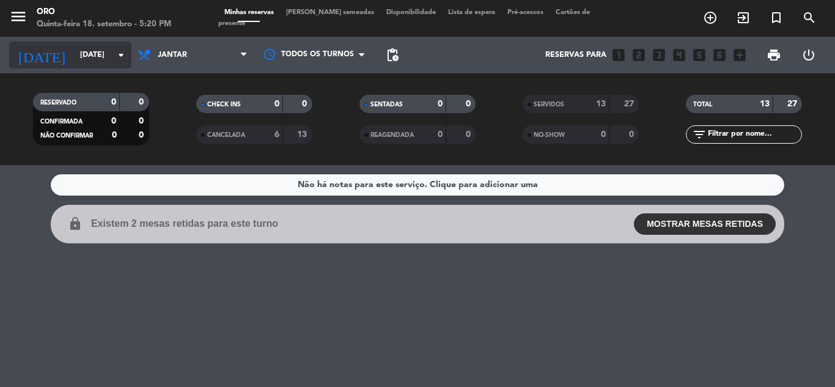
click at [103, 53] on input "[DATE]" at bounding box center [125, 55] width 103 height 21
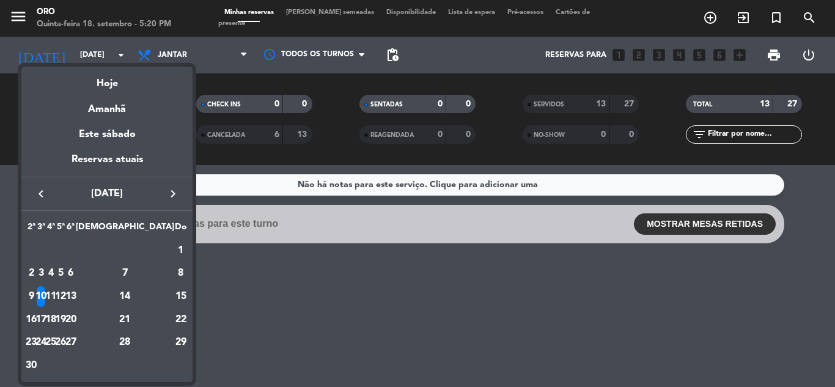
click at [242, 294] on div at bounding box center [417, 193] width 835 height 387
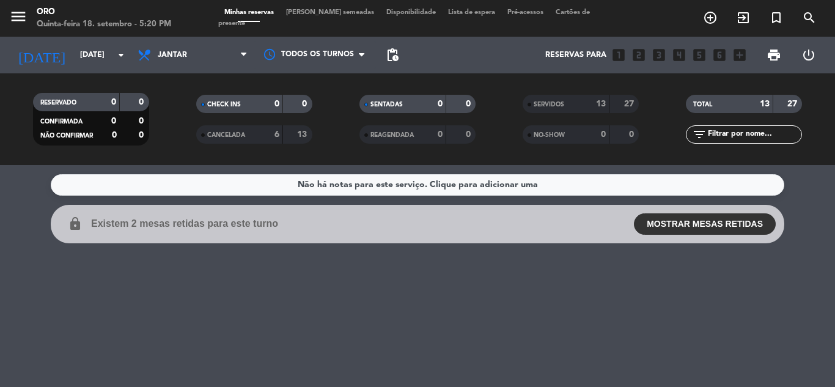
click at [403, 285] on div "Não há notas para este serviço. Clique para adicionar uma lock Existem 2 mesas …" at bounding box center [417, 276] width 835 height 222
click at [97, 53] on input "[DATE]" at bounding box center [125, 55] width 103 height 21
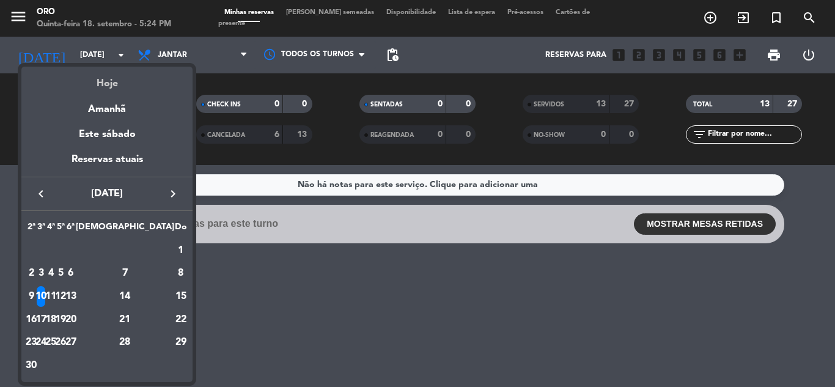
click at [104, 78] on div "Hoje" at bounding box center [106, 79] width 171 height 25
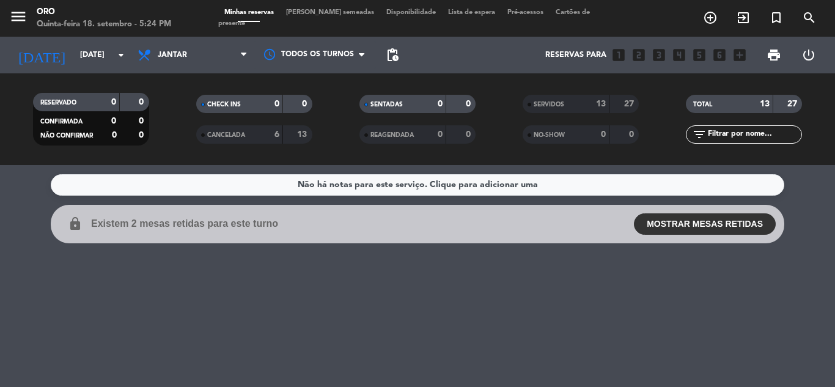
type input "Qui 18 set"
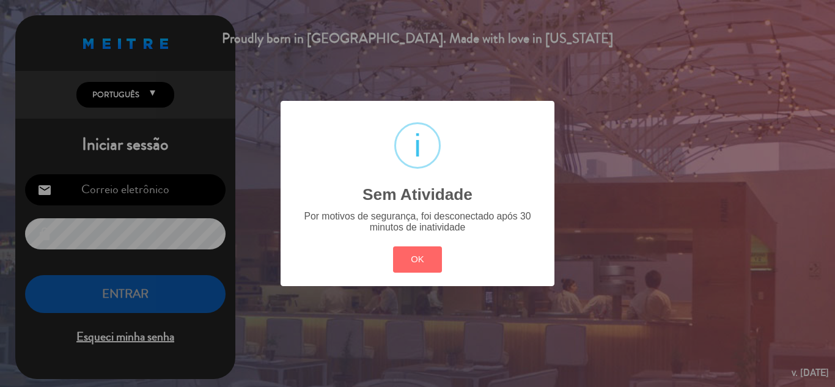
type input "[EMAIL_ADDRESS][DOMAIN_NAME]"
